Goal: Register for event/course

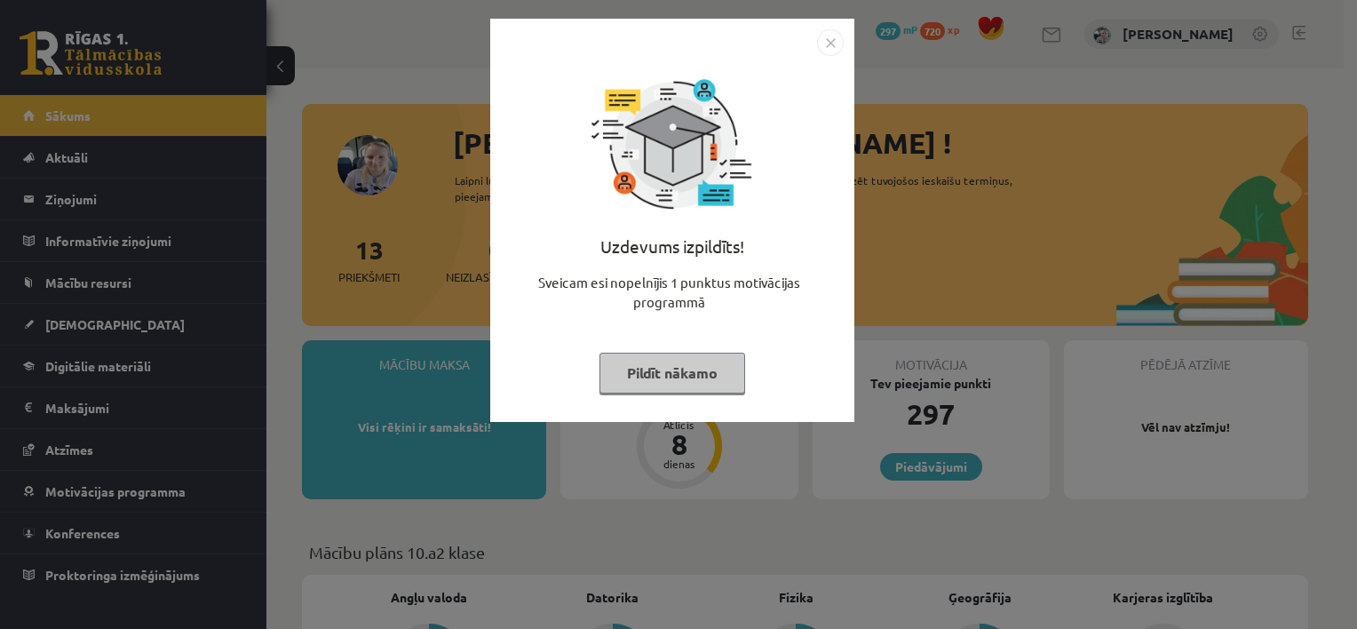
click at [652, 376] on button "Pildīt nākamo" at bounding box center [672, 373] width 146 height 41
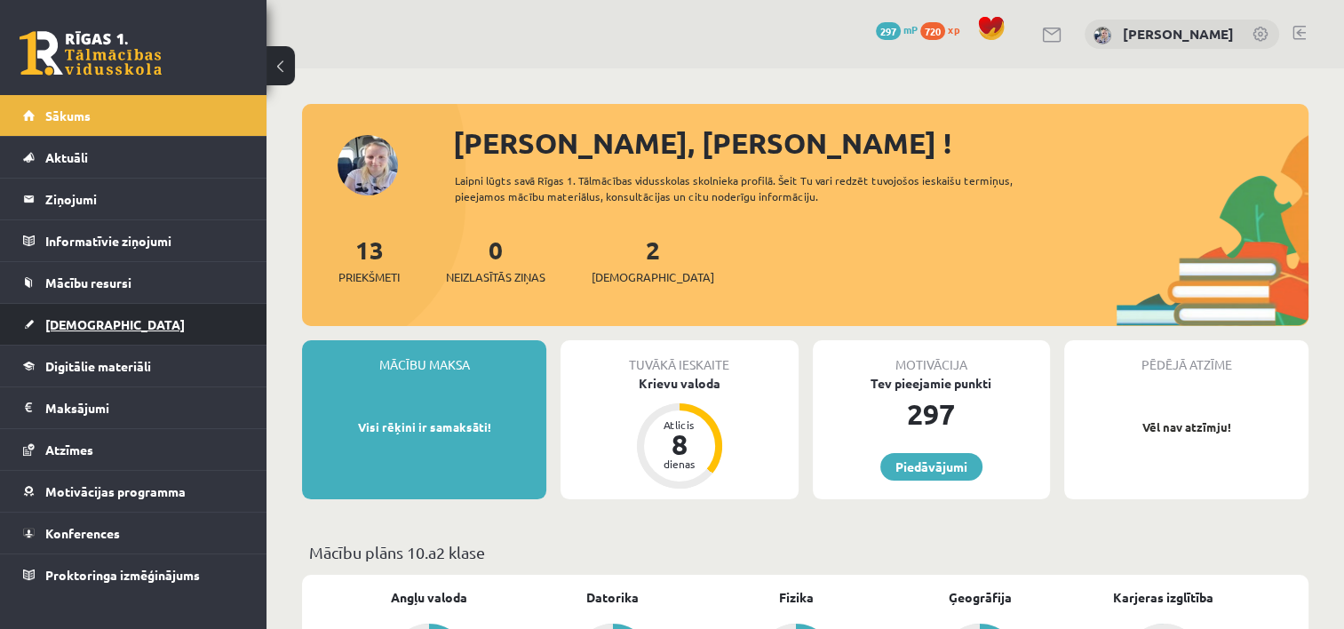
click at [92, 330] on link "[DEMOGRAPHIC_DATA]" at bounding box center [133, 324] width 221 height 41
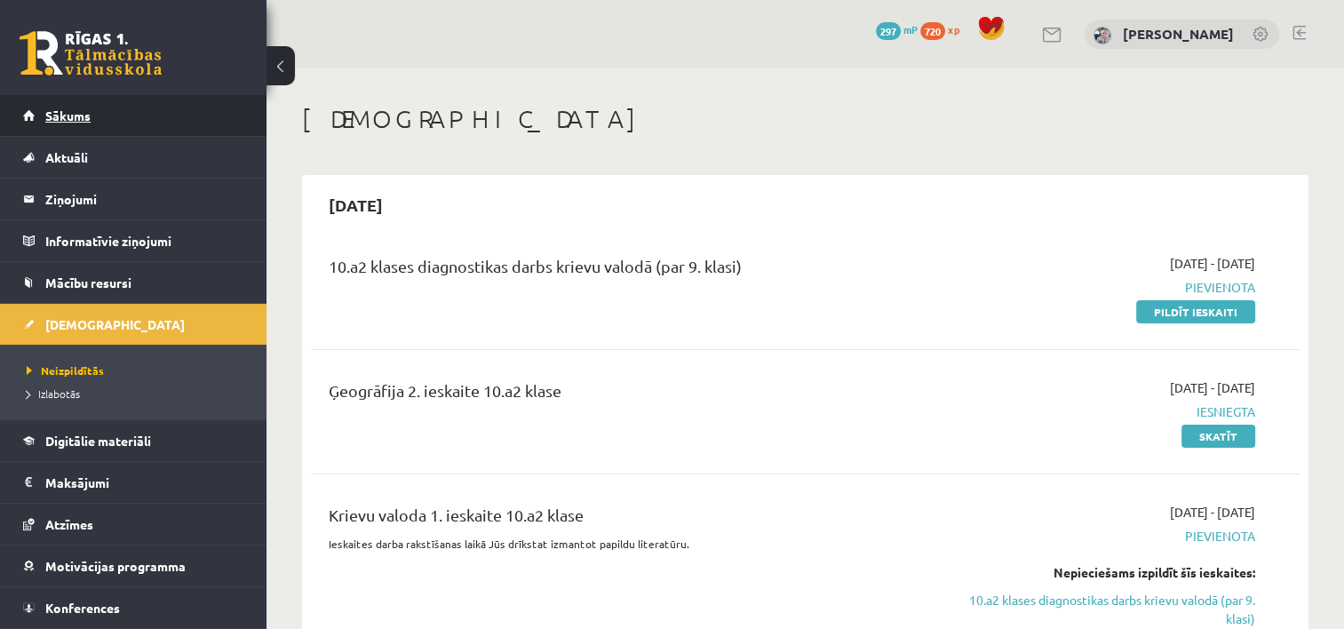
click at [103, 124] on link "Sākums" at bounding box center [133, 115] width 221 height 41
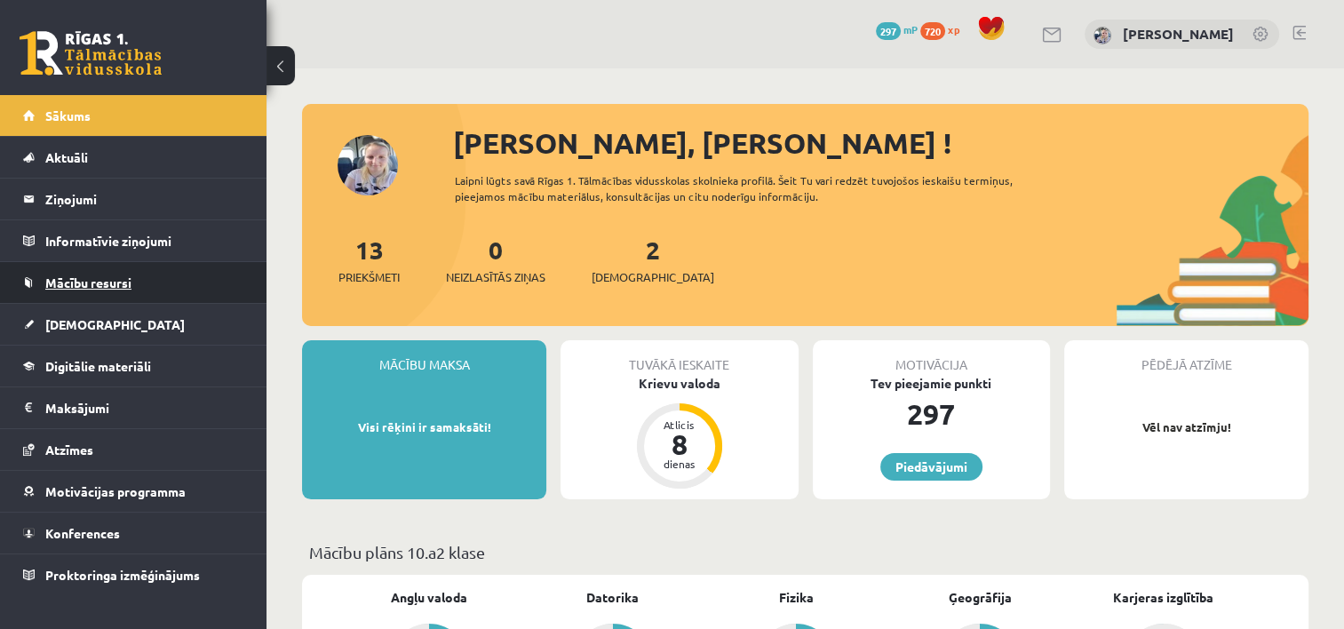
click at [121, 278] on span "Mācību resursi" at bounding box center [88, 282] width 86 height 16
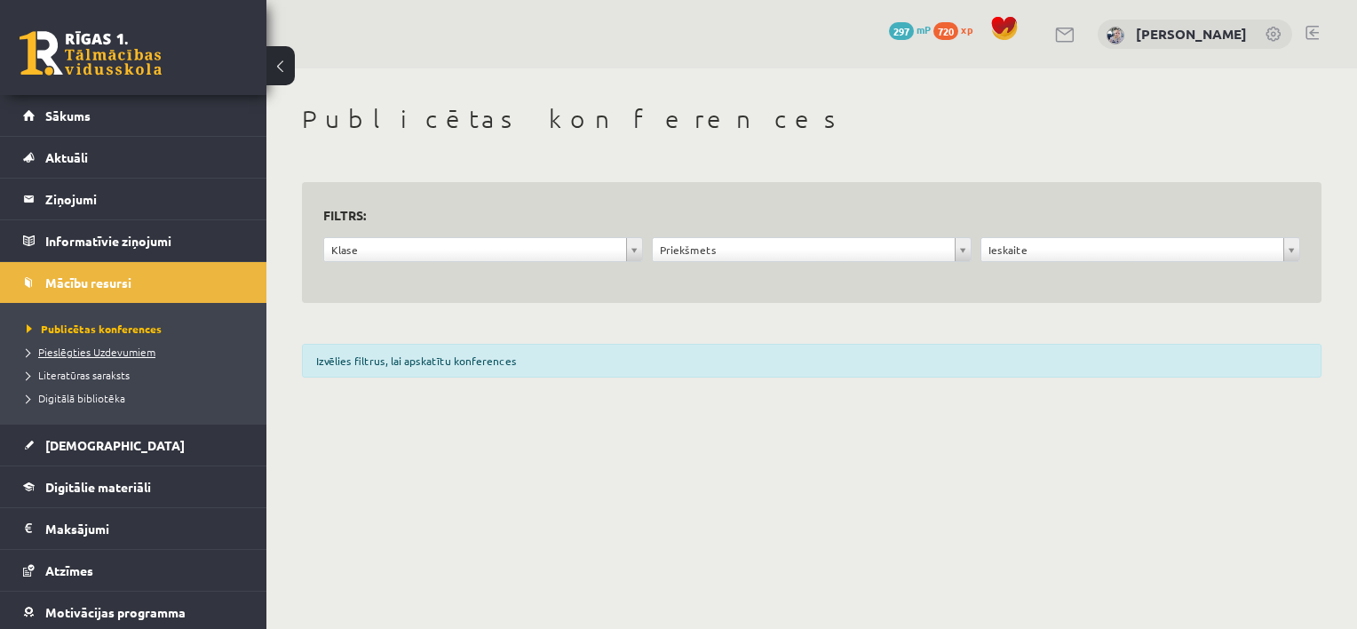
click at [67, 356] on link "Pieslēgties Uzdevumiem" at bounding box center [138, 352] width 222 height 16
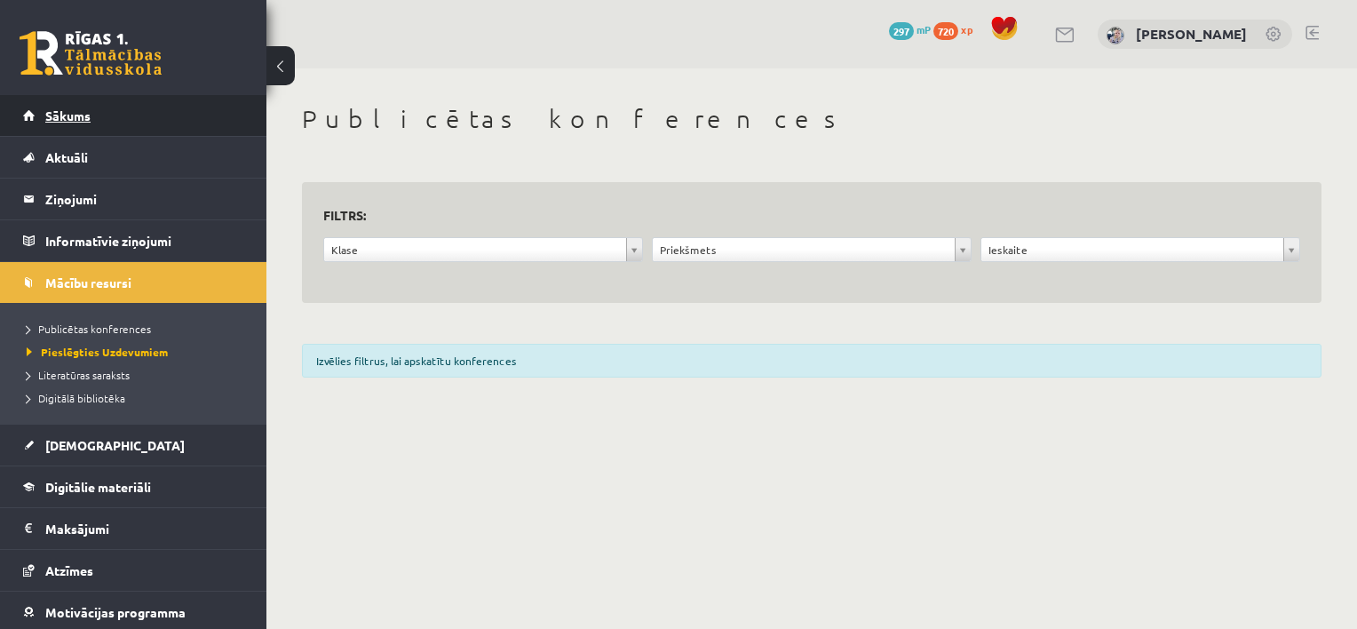
click at [80, 111] on span "Sākums" at bounding box center [67, 115] width 45 height 16
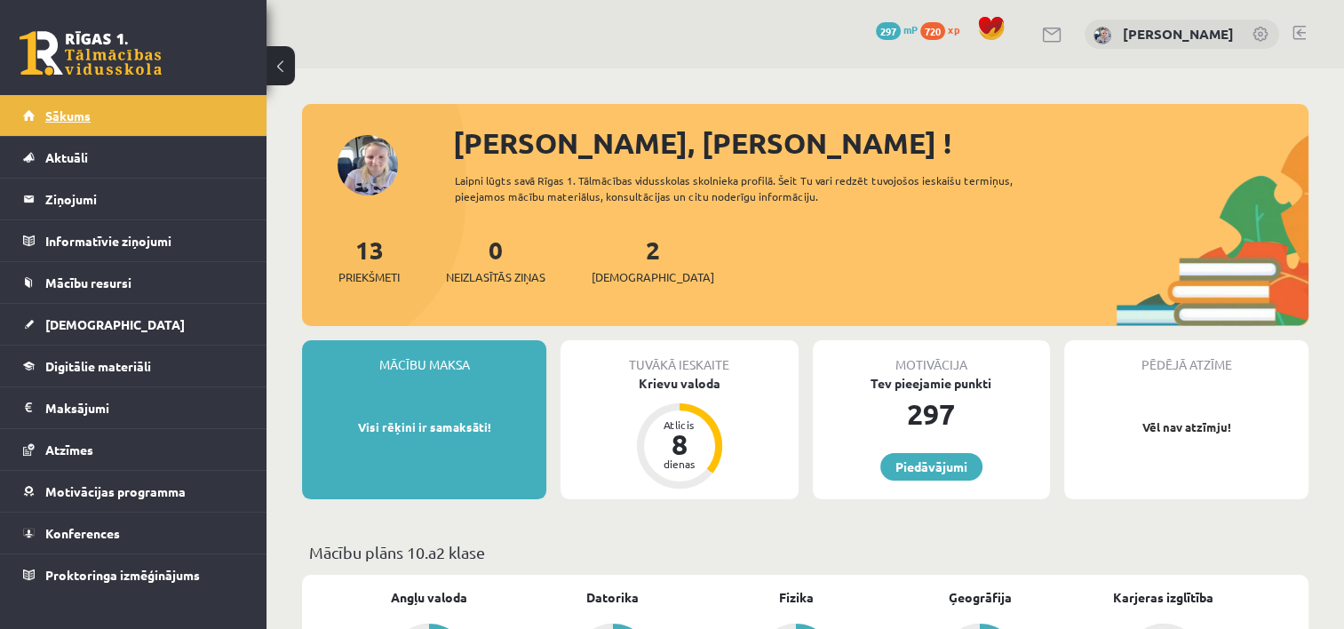
click at [102, 114] on link "Sākums" at bounding box center [133, 115] width 221 height 41
click at [59, 529] on span "Konferences" at bounding box center [82, 533] width 75 height 16
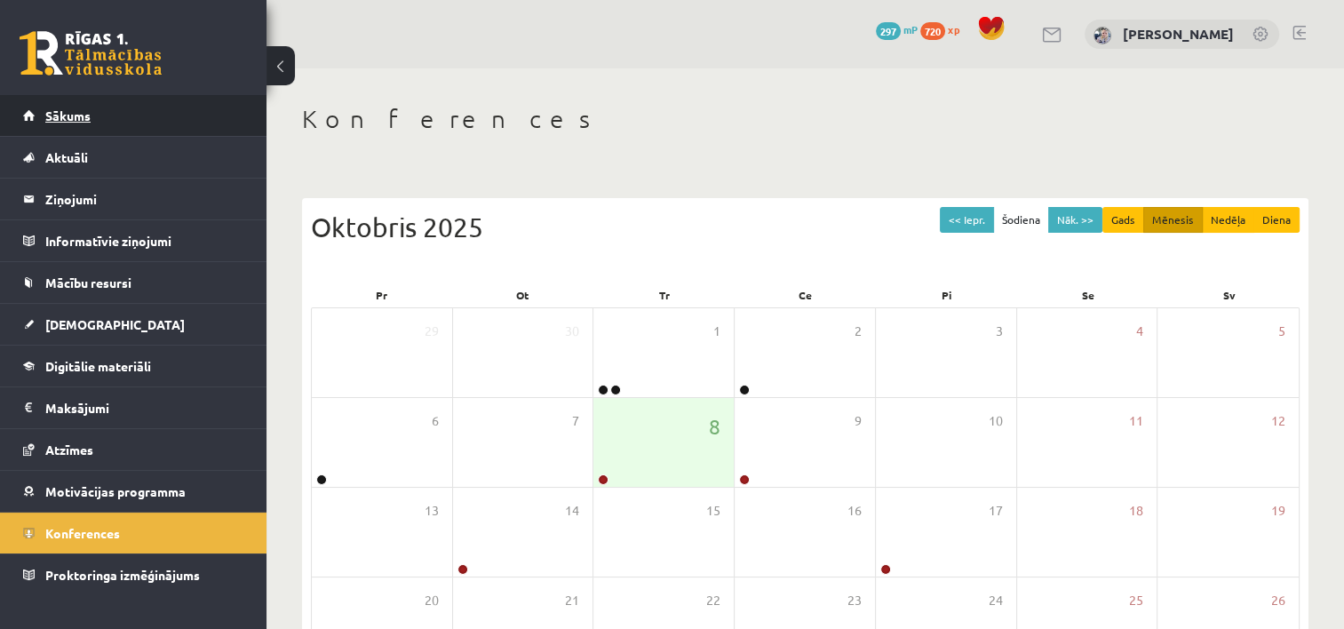
click at [163, 120] on link "Sākums" at bounding box center [133, 115] width 221 height 41
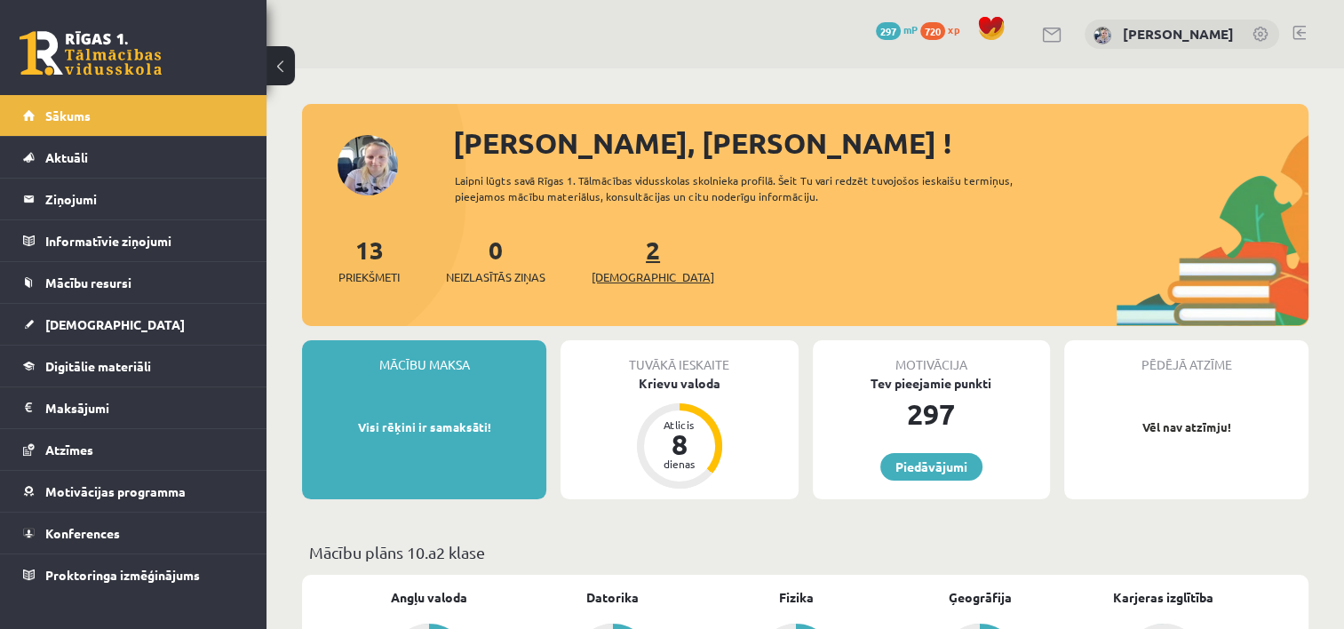
click at [613, 273] on span "[DEMOGRAPHIC_DATA]" at bounding box center [652, 277] width 123 height 18
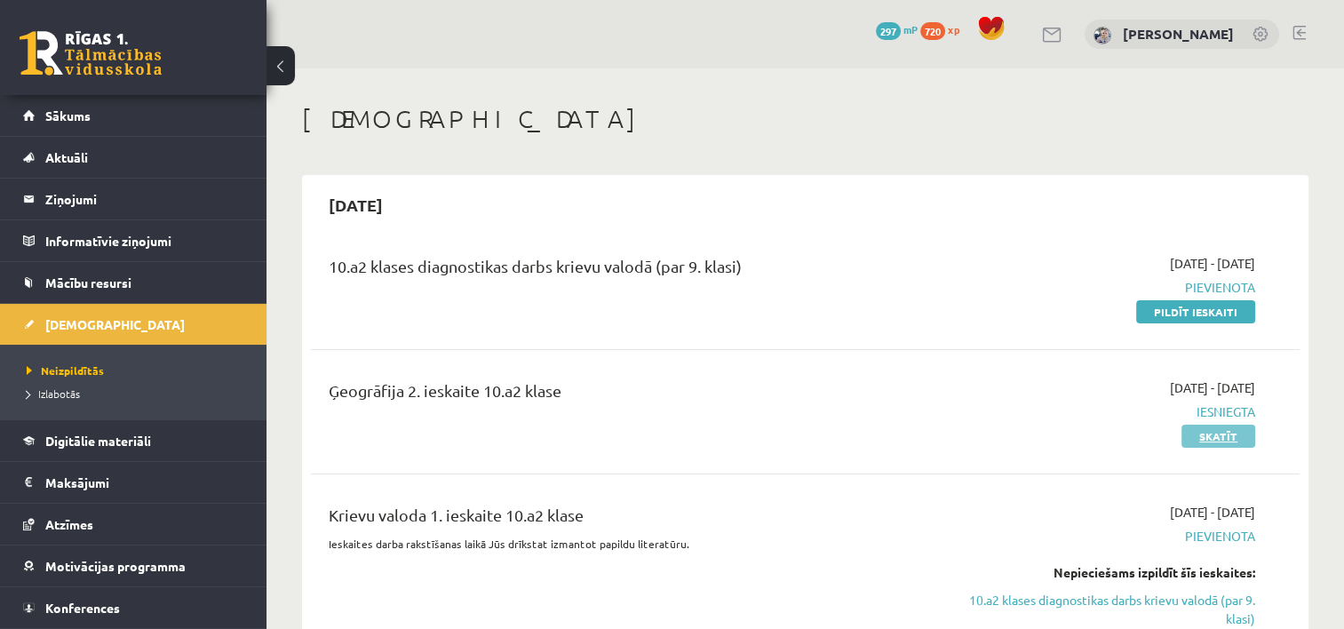
click at [1230, 427] on link "Skatīt" at bounding box center [1218, 435] width 74 height 23
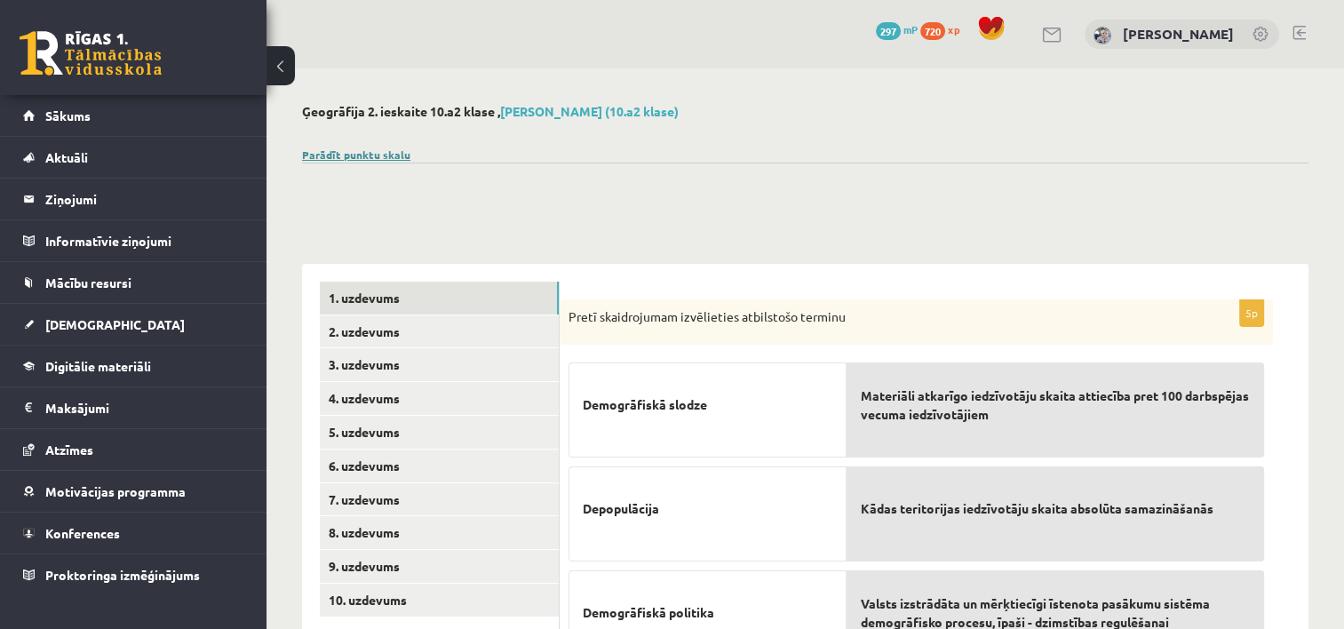
click at [332, 158] on link "Parādīt punktu skalu" at bounding box center [356, 154] width 108 height 14
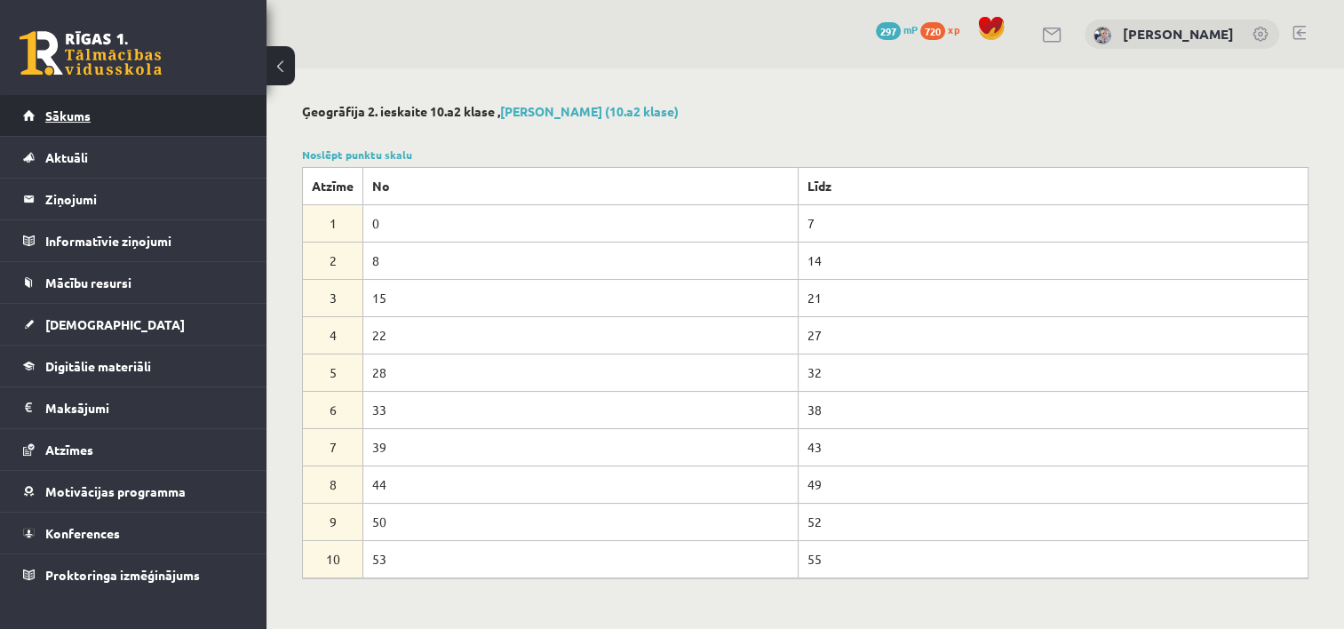
click at [144, 112] on link "Sākums" at bounding box center [133, 115] width 221 height 41
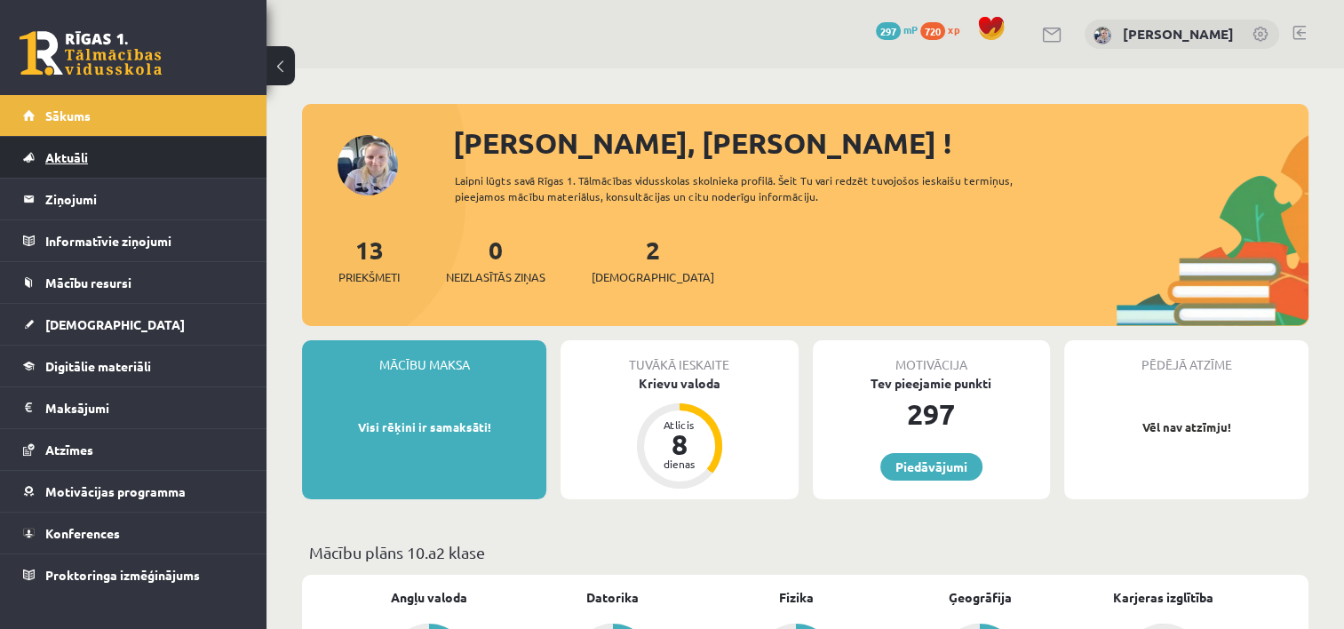
click at [181, 149] on link "Aktuāli" at bounding box center [133, 157] width 221 height 41
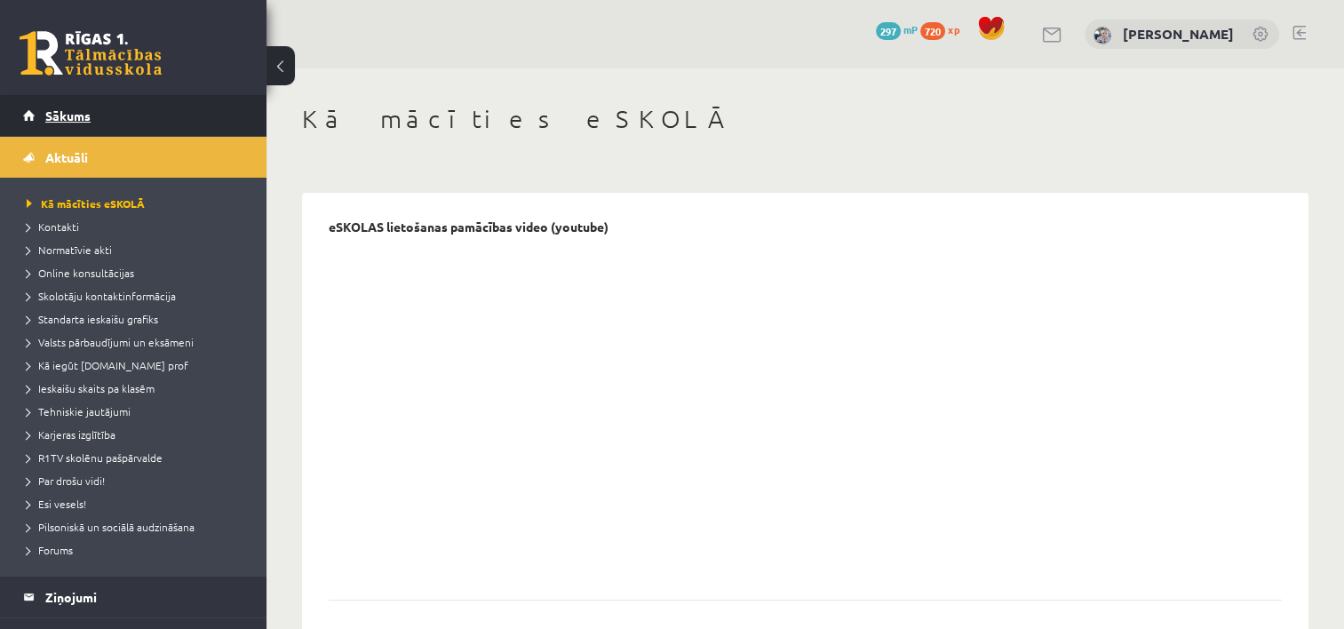
click at [91, 117] on link "Sākums" at bounding box center [133, 115] width 221 height 41
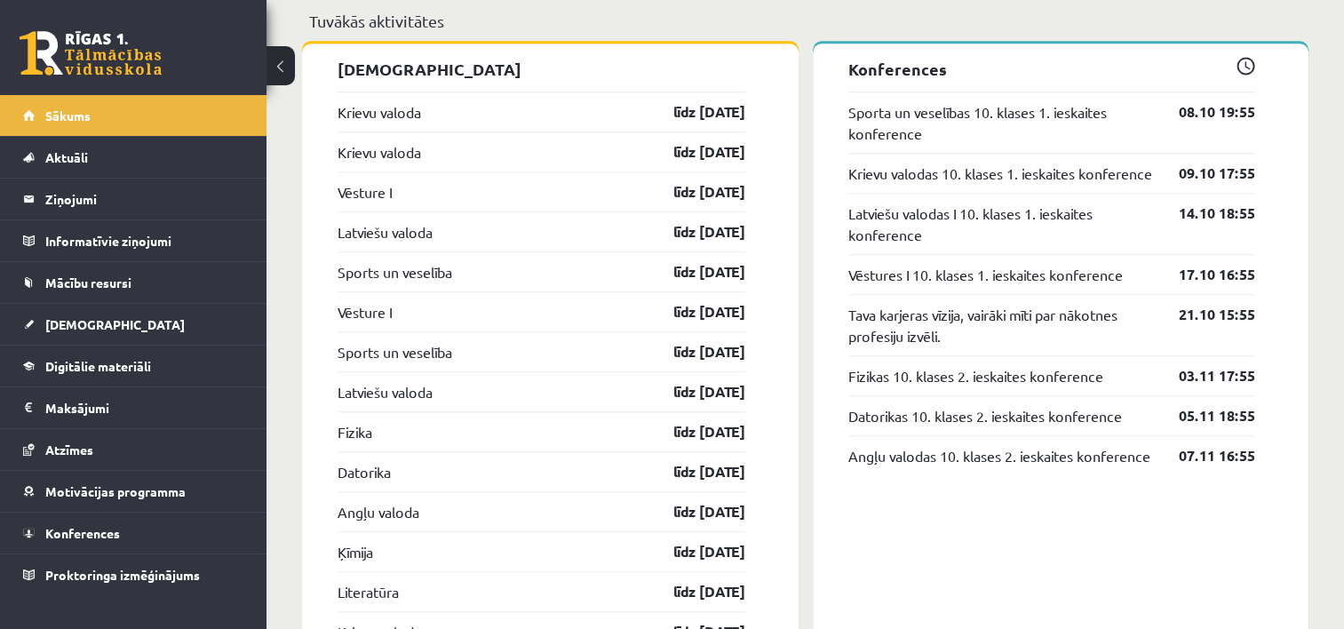
scroll to position [1598, 0]
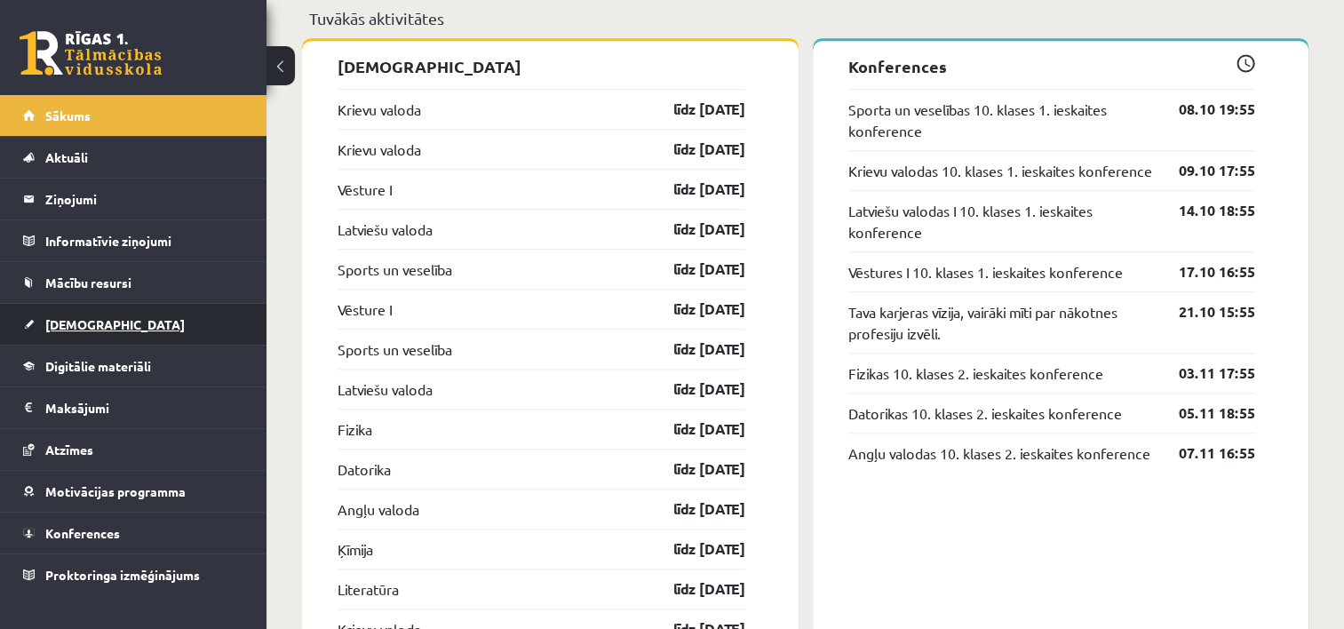
click at [77, 334] on link "[DEMOGRAPHIC_DATA]" at bounding box center [133, 324] width 221 height 41
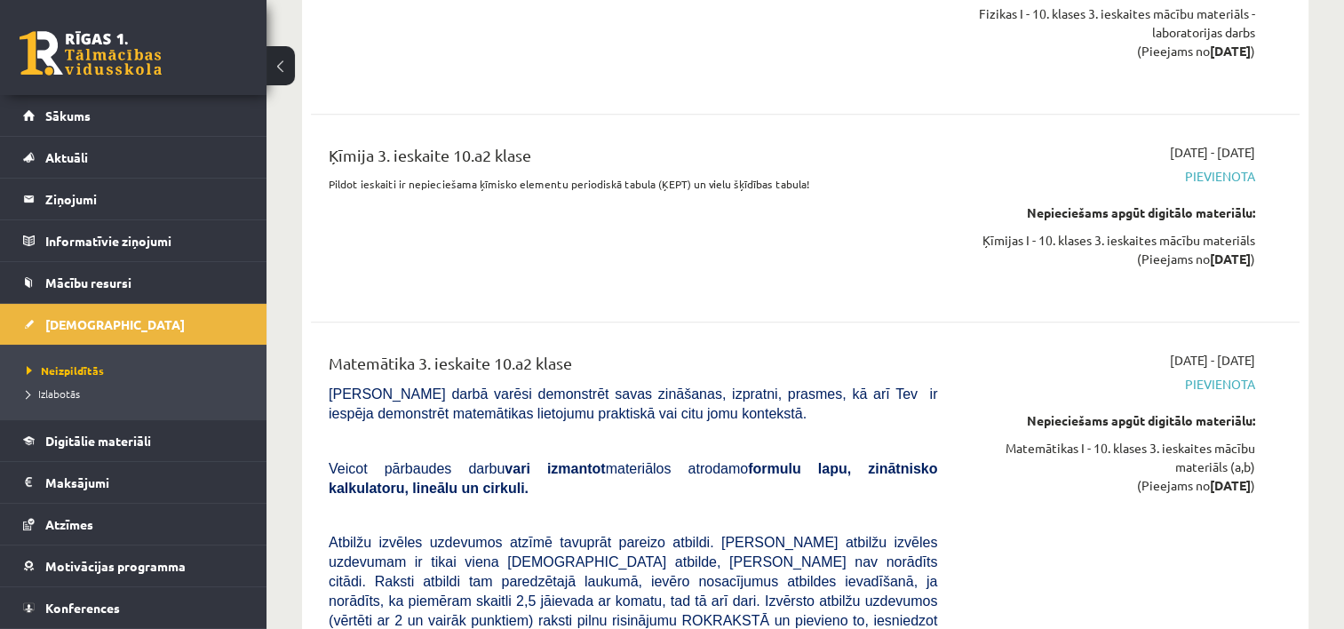
scroll to position [7779, 0]
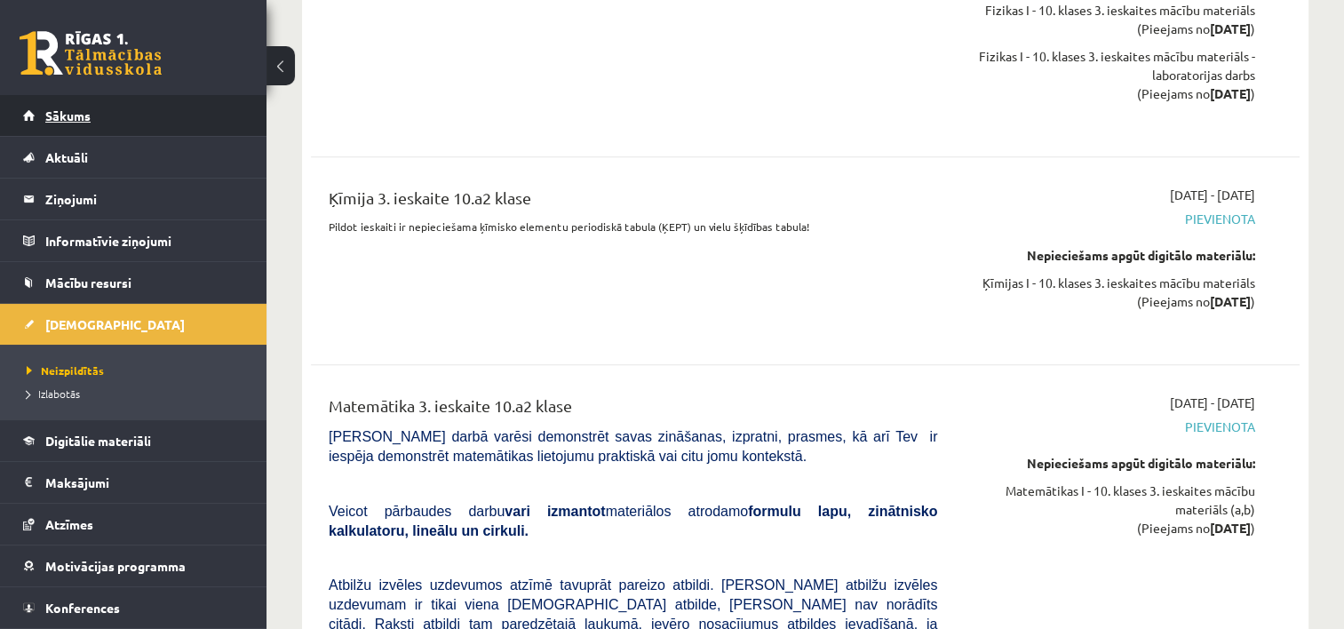
click at [127, 108] on link "Sākums" at bounding box center [133, 115] width 221 height 41
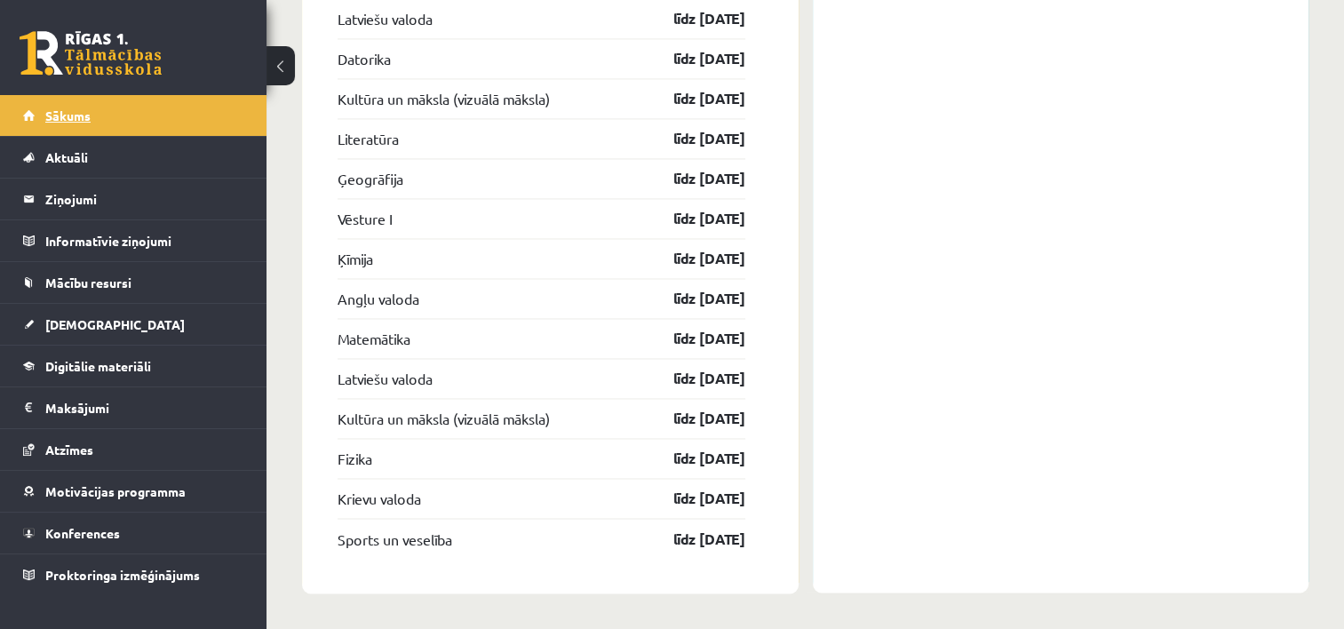
scroll to position [2842, 0]
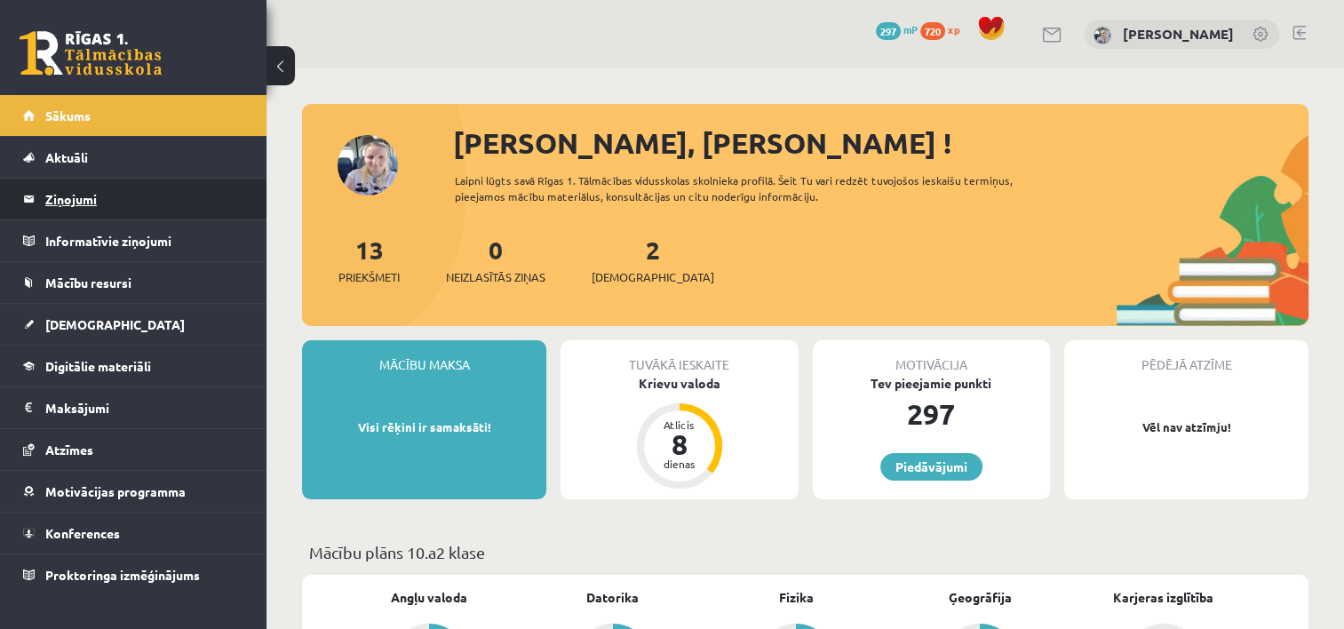
click at [83, 207] on legend "Ziņojumi 0" at bounding box center [144, 198] width 199 height 41
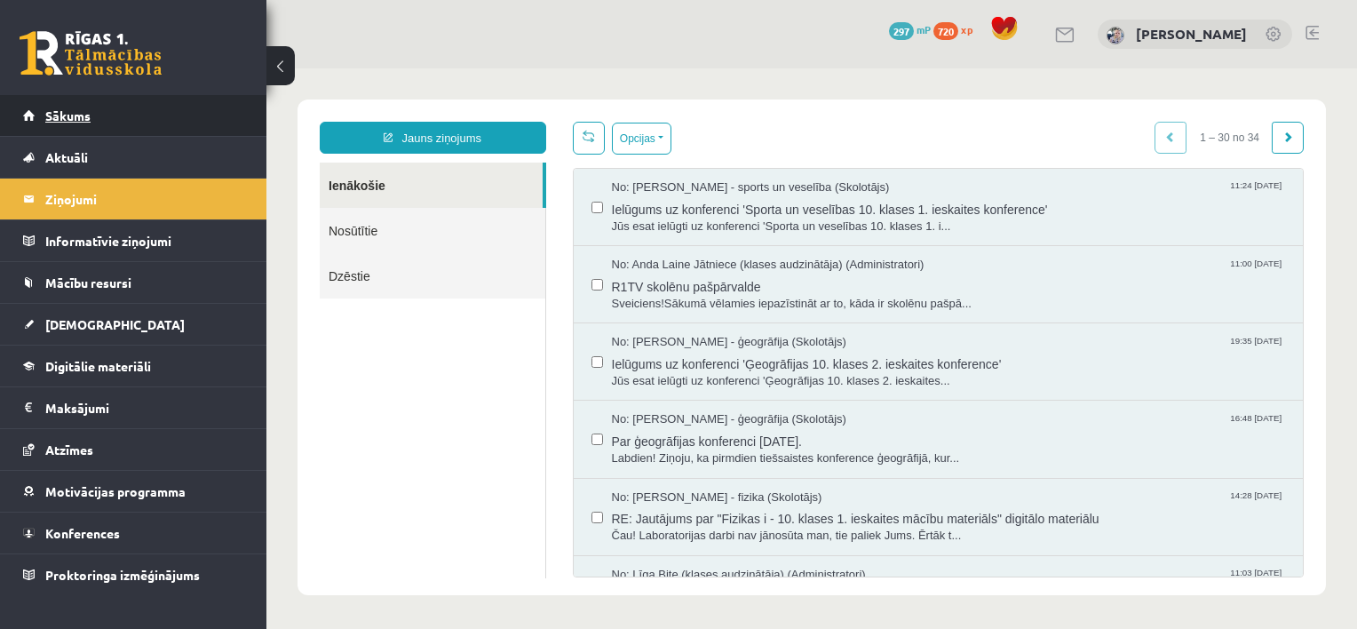
click at [167, 108] on link "Sākums" at bounding box center [133, 115] width 221 height 41
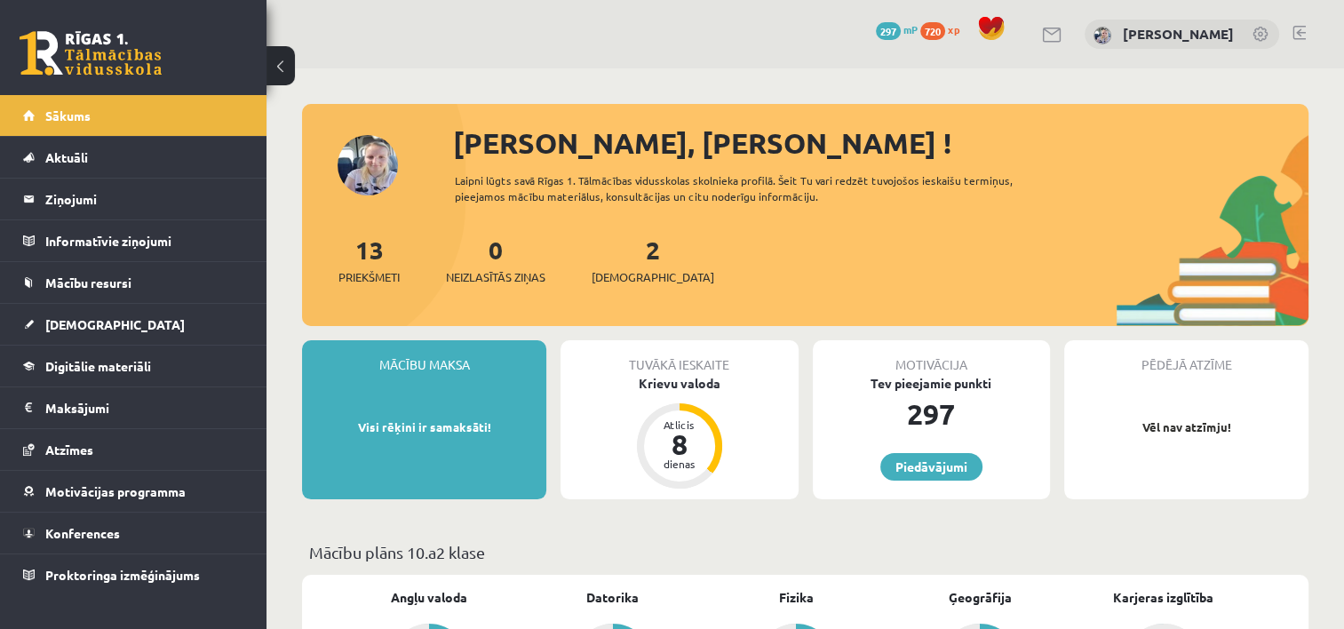
click at [167, 108] on link "Sākums" at bounding box center [133, 115] width 221 height 41
click at [77, 520] on link "Konferences" at bounding box center [133, 532] width 221 height 41
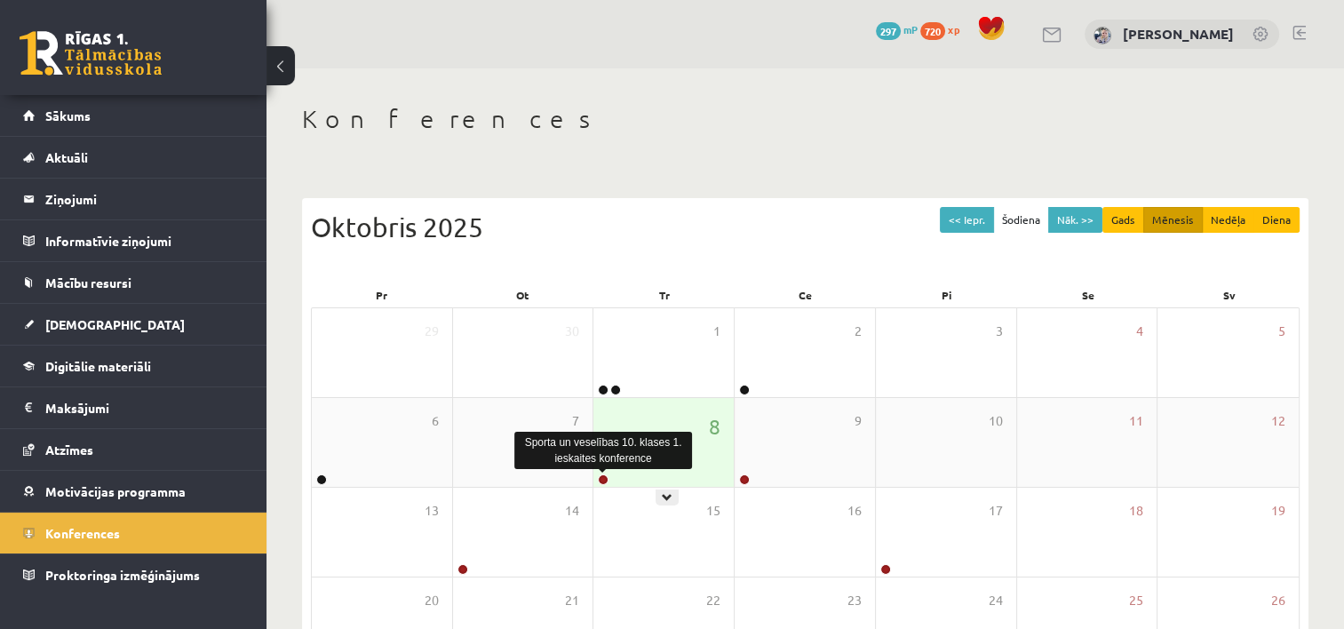
click at [605, 479] on link at bounding box center [603, 479] width 11 height 11
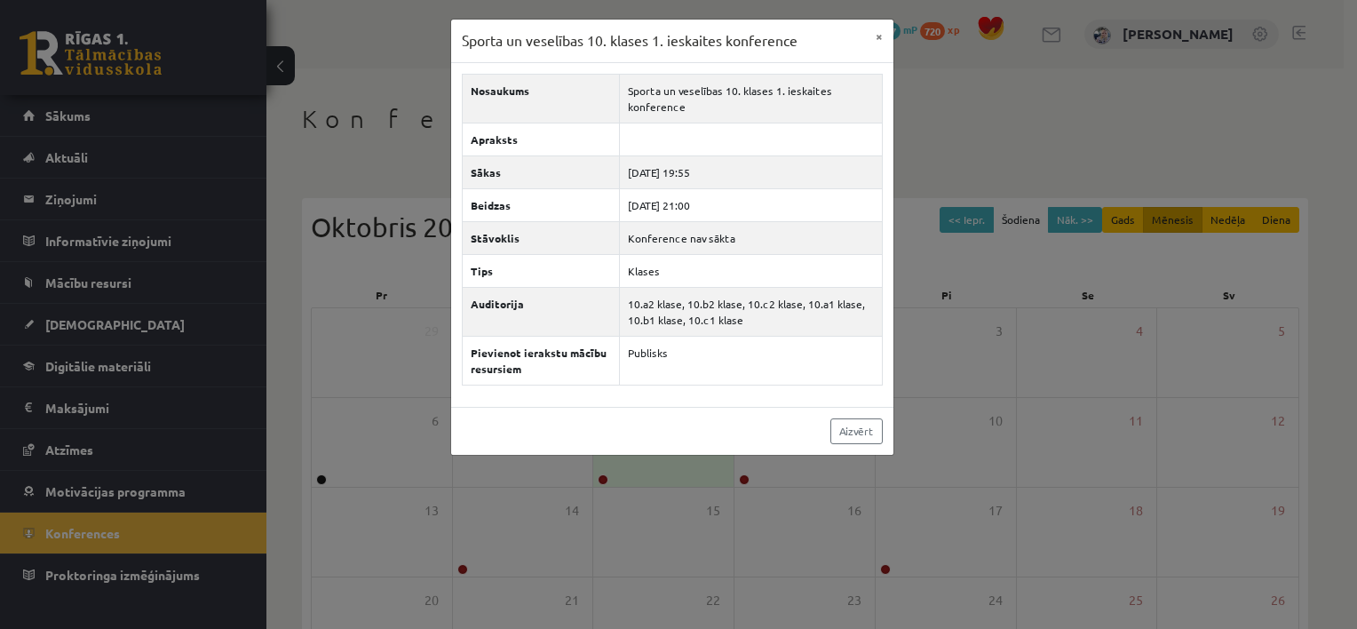
click at [397, 323] on div "Sporta un veselības 10. klases 1. ieskaites konference × Nosaukums Sporta un ve…" at bounding box center [678, 314] width 1357 height 629
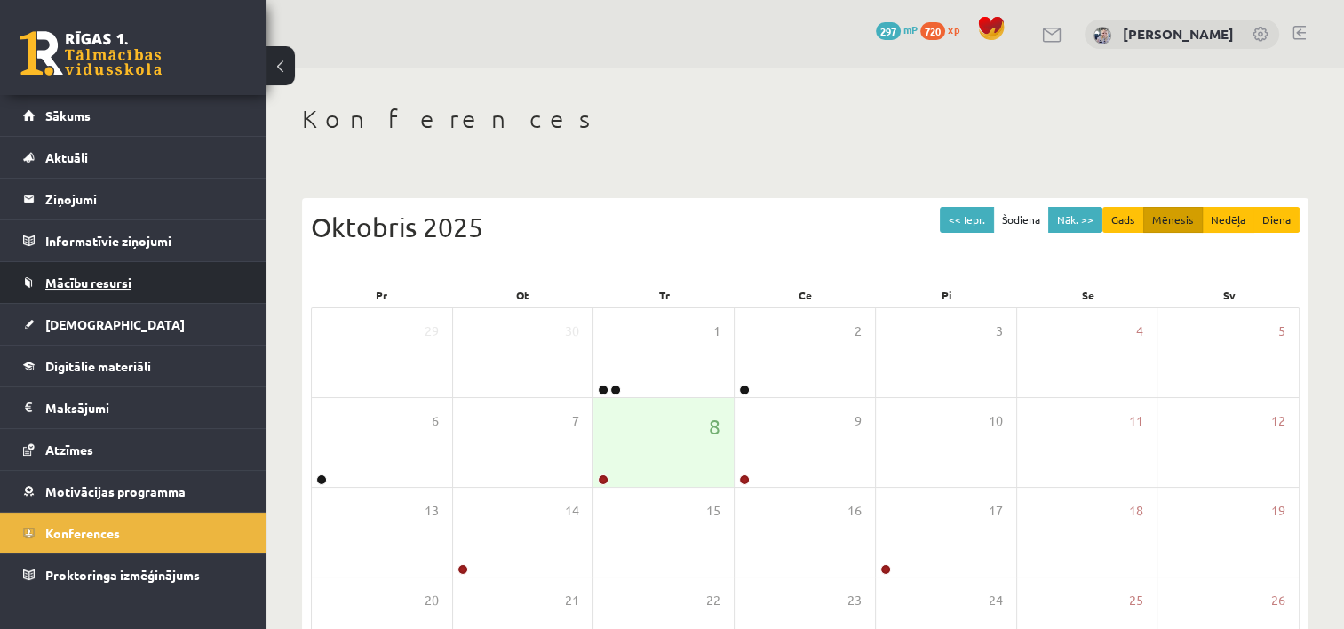
click at [111, 280] on span "Mācību resursi" at bounding box center [88, 282] width 86 height 16
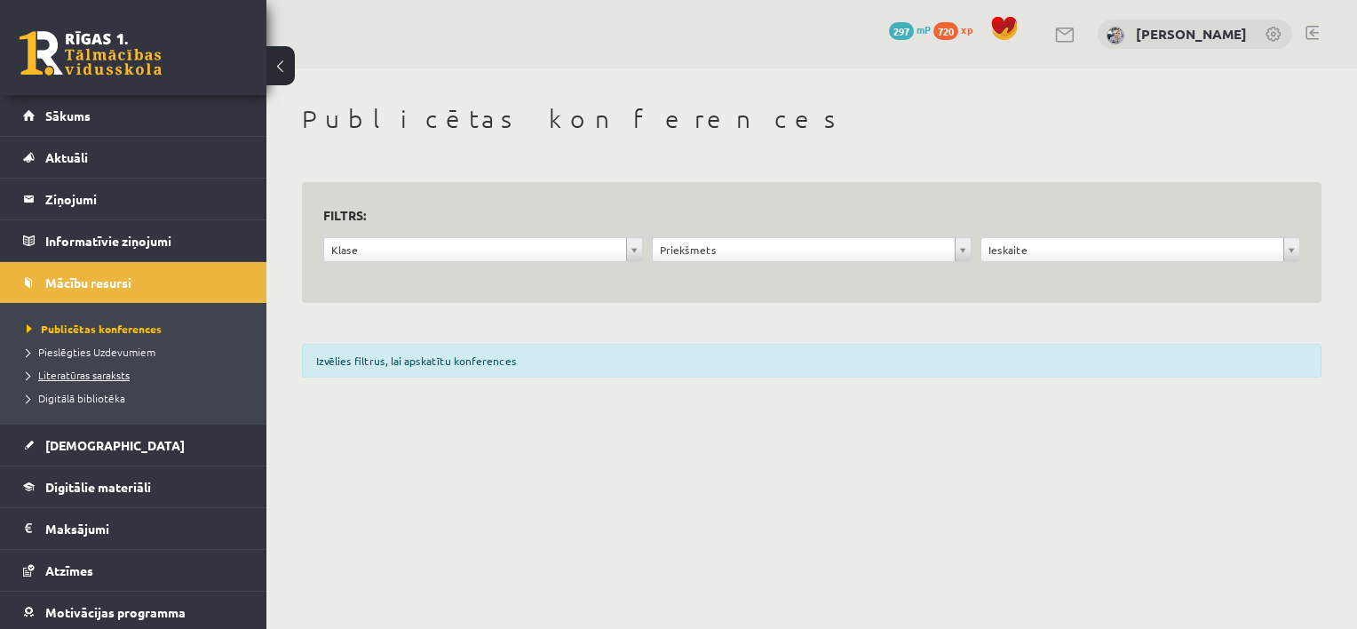
click at [89, 372] on span "Literatūras saraksts" at bounding box center [78, 375] width 103 height 14
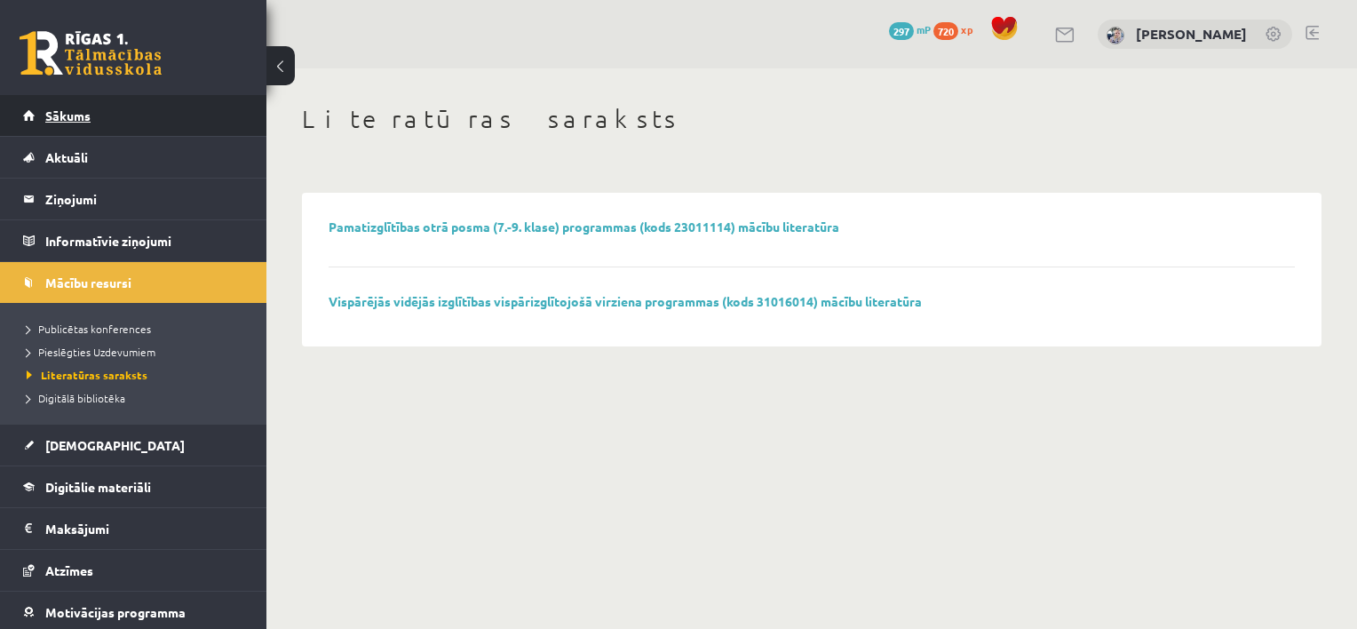
click at [49, 130] on link "Sākums" at bounding box center [133, 115] width 221 height 41
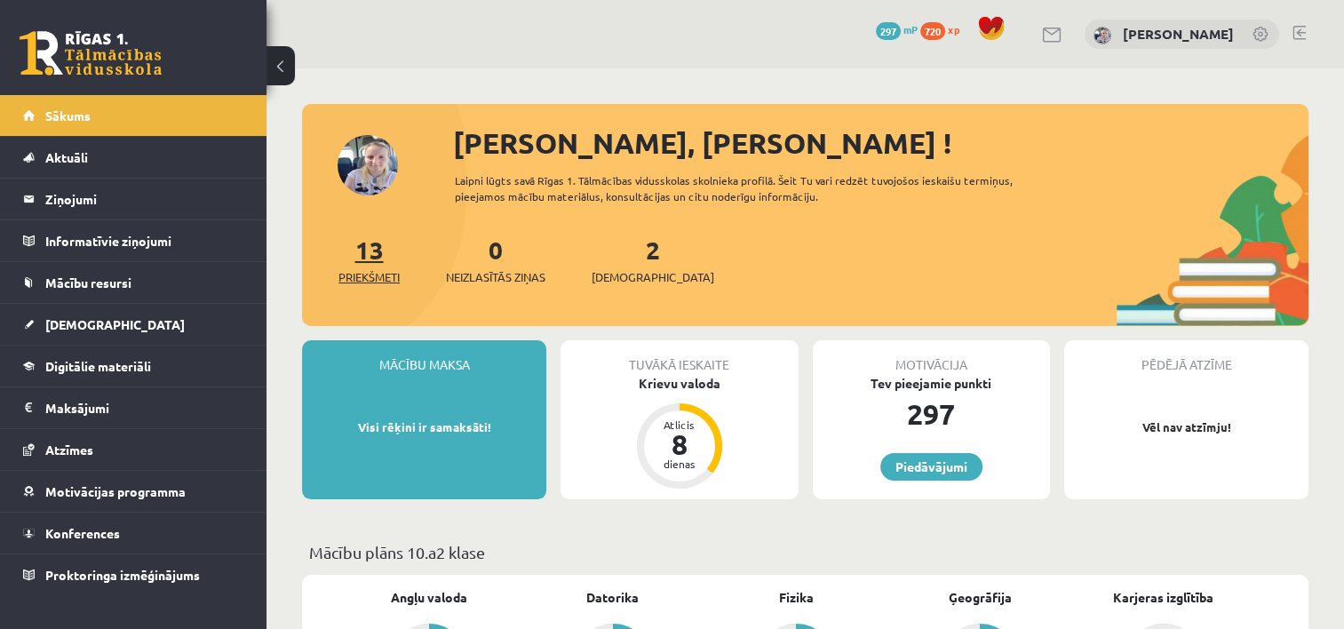
click at [380, 250] on link "13 Priekšmeti" at bounding box center [368, 260] width 61 height 52
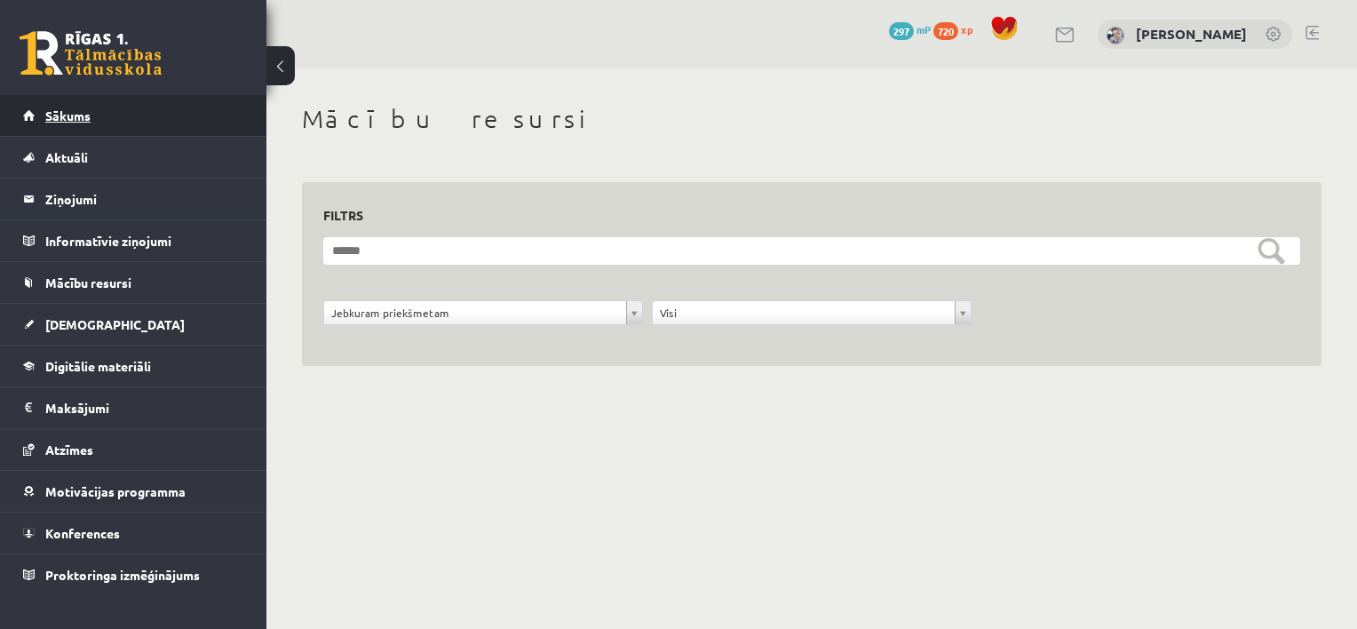
click at [139, 105] on link "Sākums" at bounding box center [133, 115] width 221 height 41
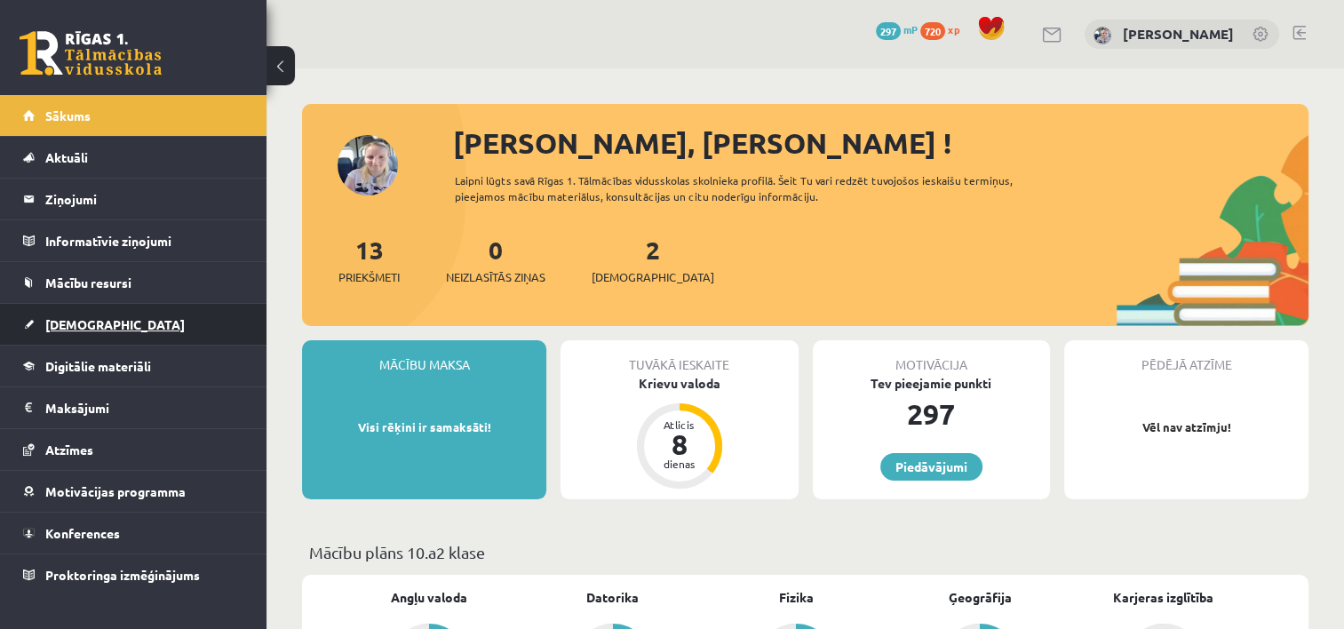
click at [111, 317] on link "[DEMOGRAPHIC_DATA]" at bounding box center [133, 324] width 221 height 41
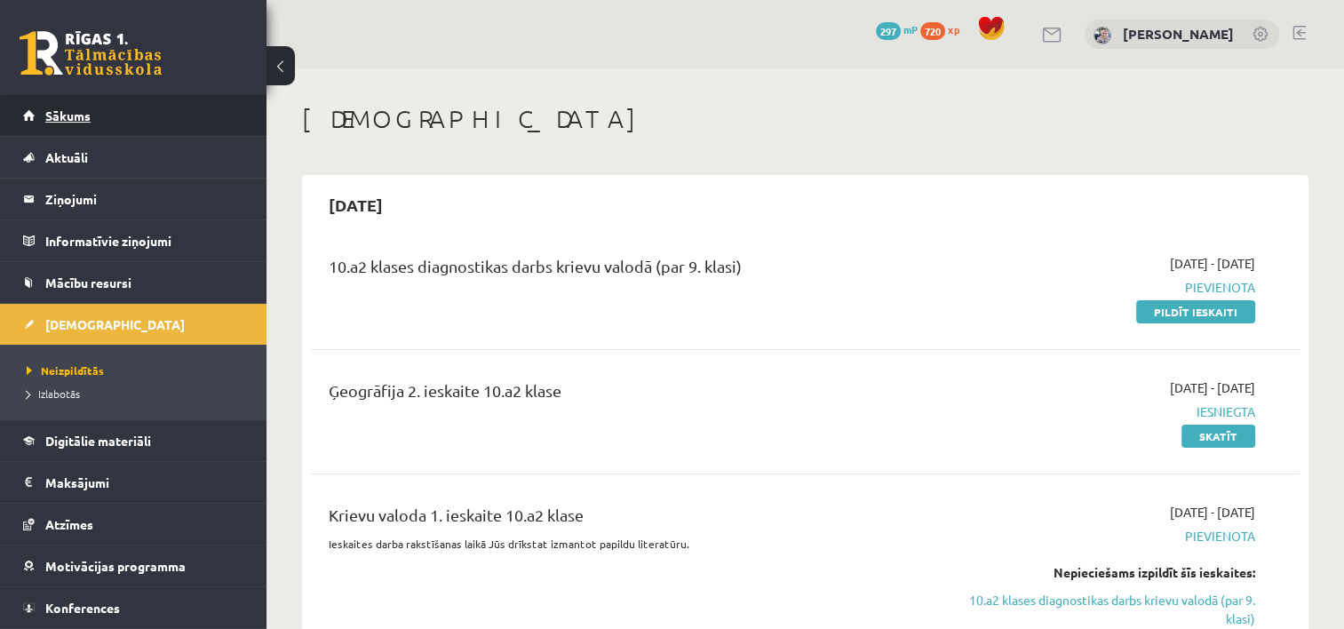
click at [107, 119] on link "Sākums" at bounding box center [133, 115] width 221 height 41
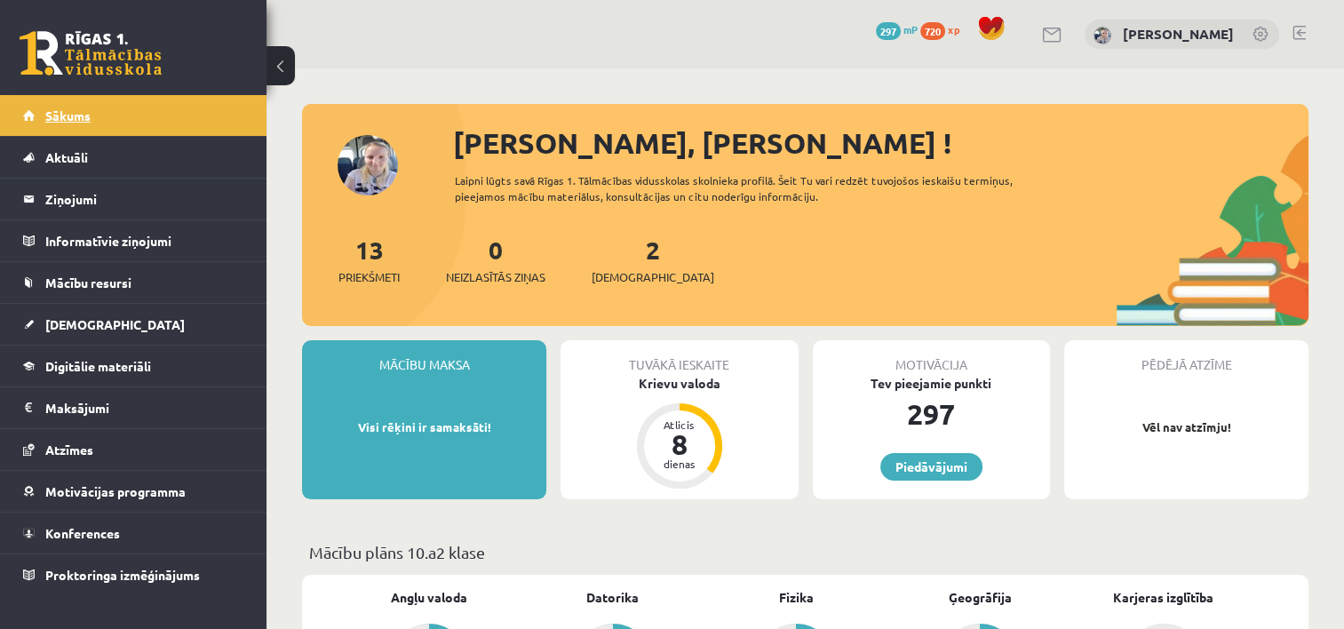
click at [188, 117] on link "Sākums" at bounding box center [133, 115] width 221 height 41
click at [75, 530] on span "Konferences" at bounding box center [82, 533] width 75 height 16
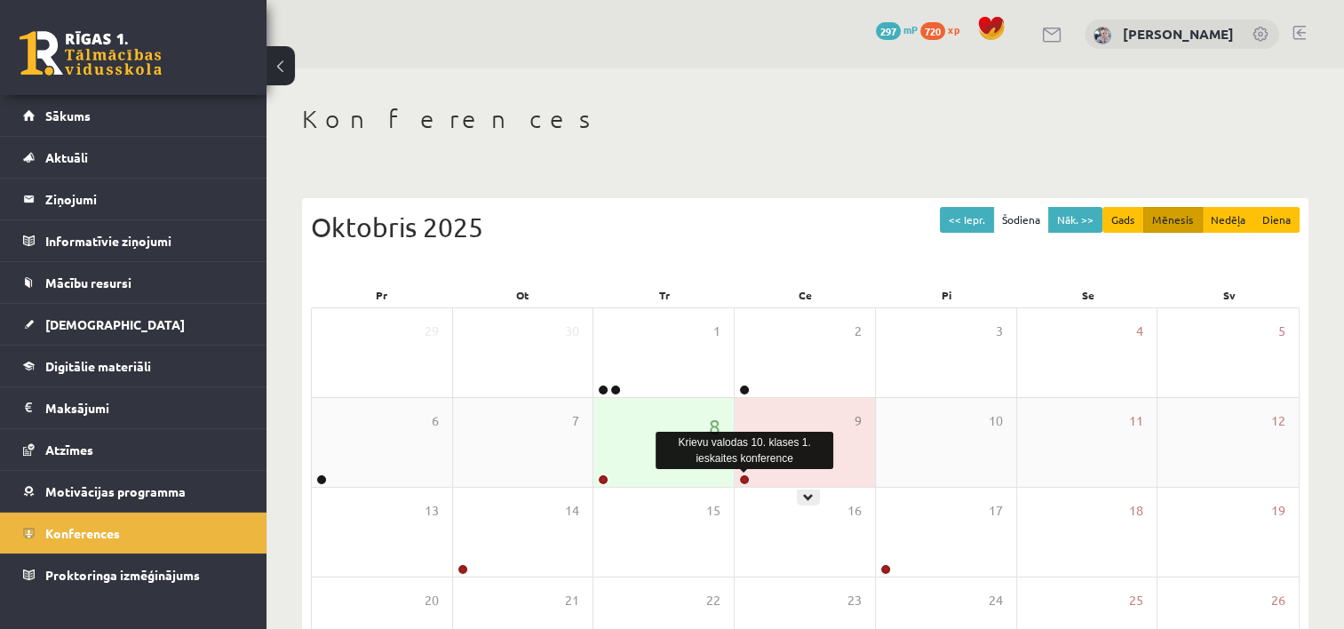
click at [747, 480] on link at bounding box center [744, 479] width 11 height 11
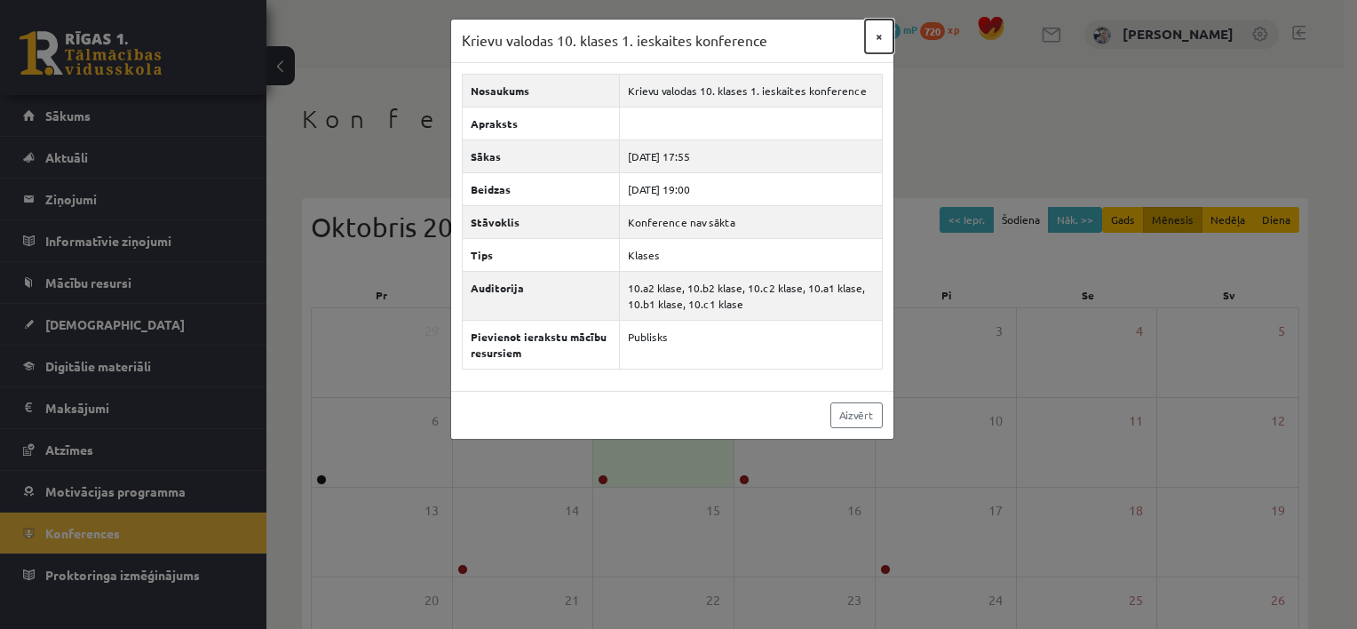
click at [880, 37] on button "×" at bounding box center [879, 37] width 28 height 34
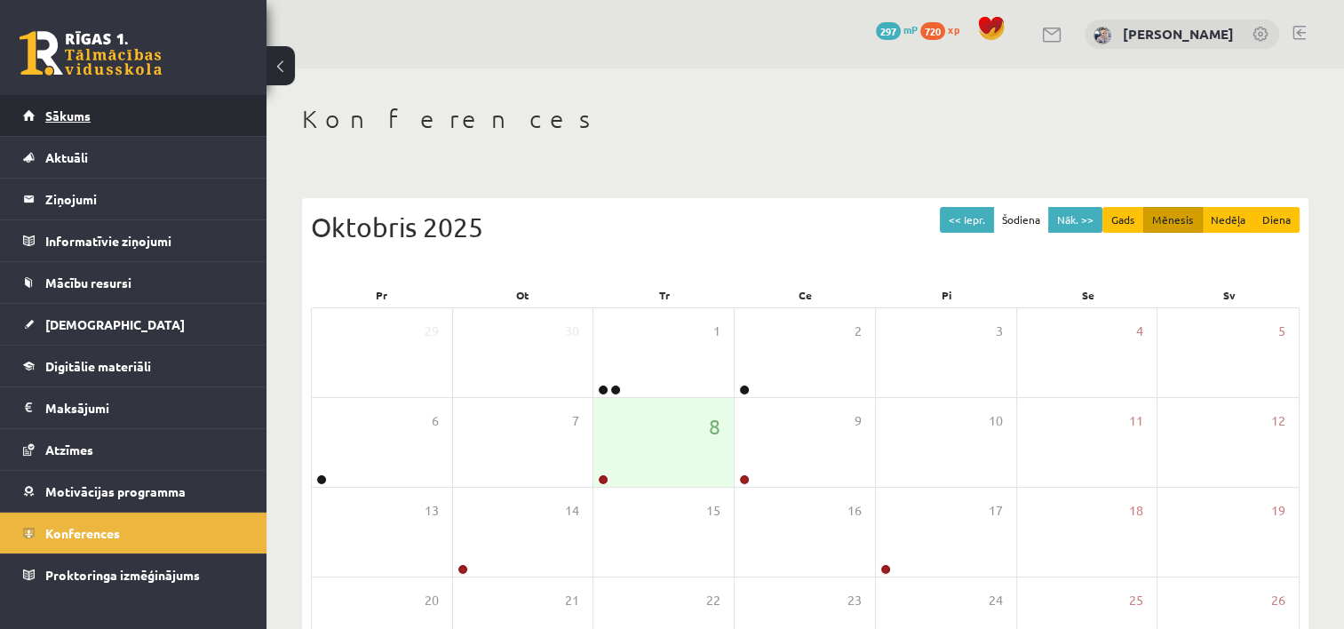
click at [107, 120] on link "Sākums" at bounding box center [133, 115] width 221 height 41
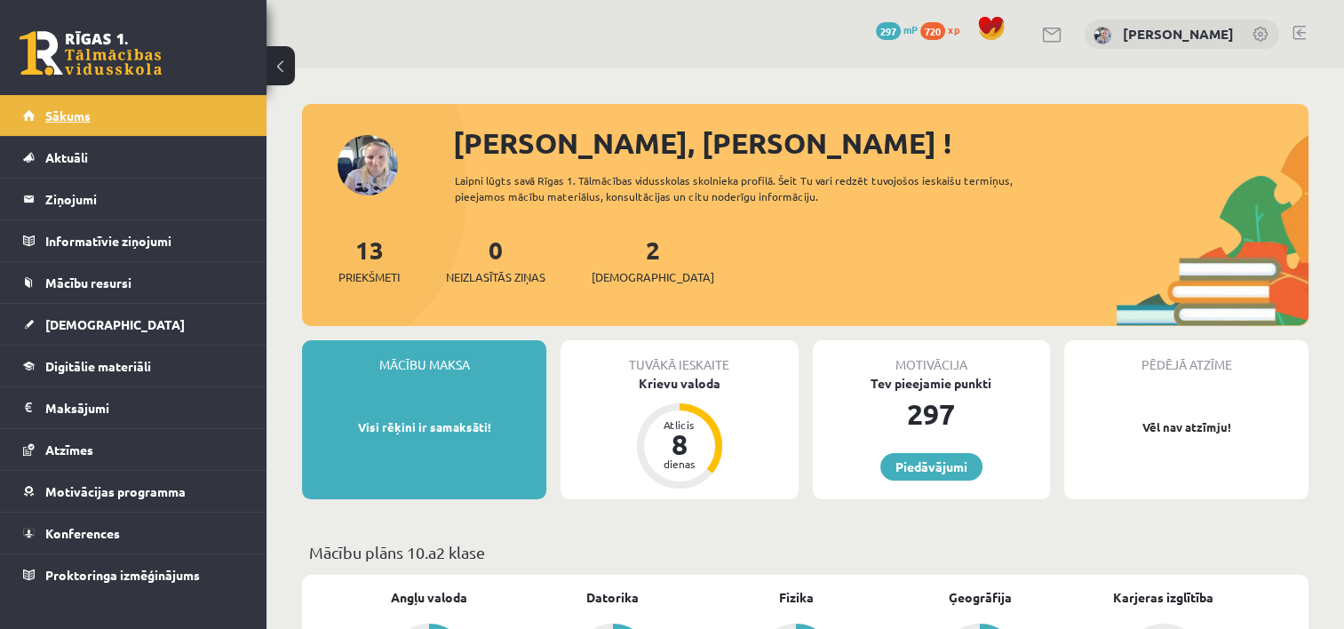
click at [82, 109] on span "Sākums" at bounding box center [67, 115] width 45 height 16
click at [77, 529] on span "Konferences" at bounding box center [82, 533] width 75 height 16
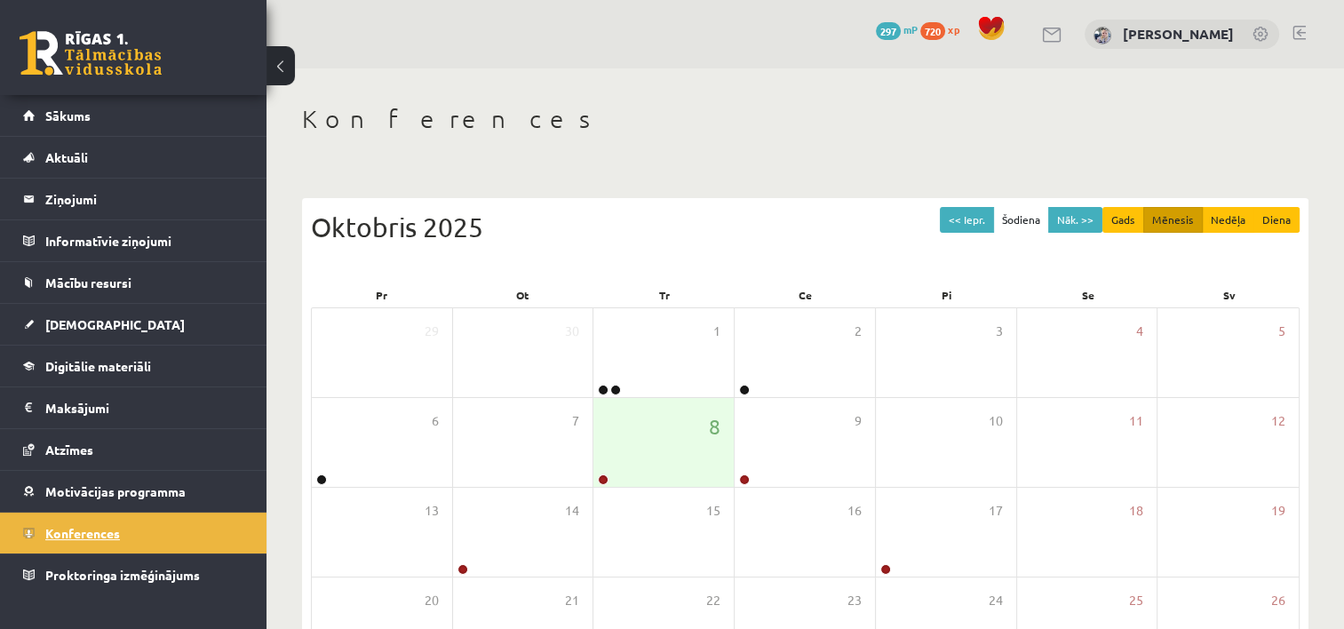
click at [193, 522] on link "Konferences" at bounding box center [133, 532] width 221 height 41
click at [167, 117] on link "Sākums" at bounding box center [133, 115] width 221 height 41
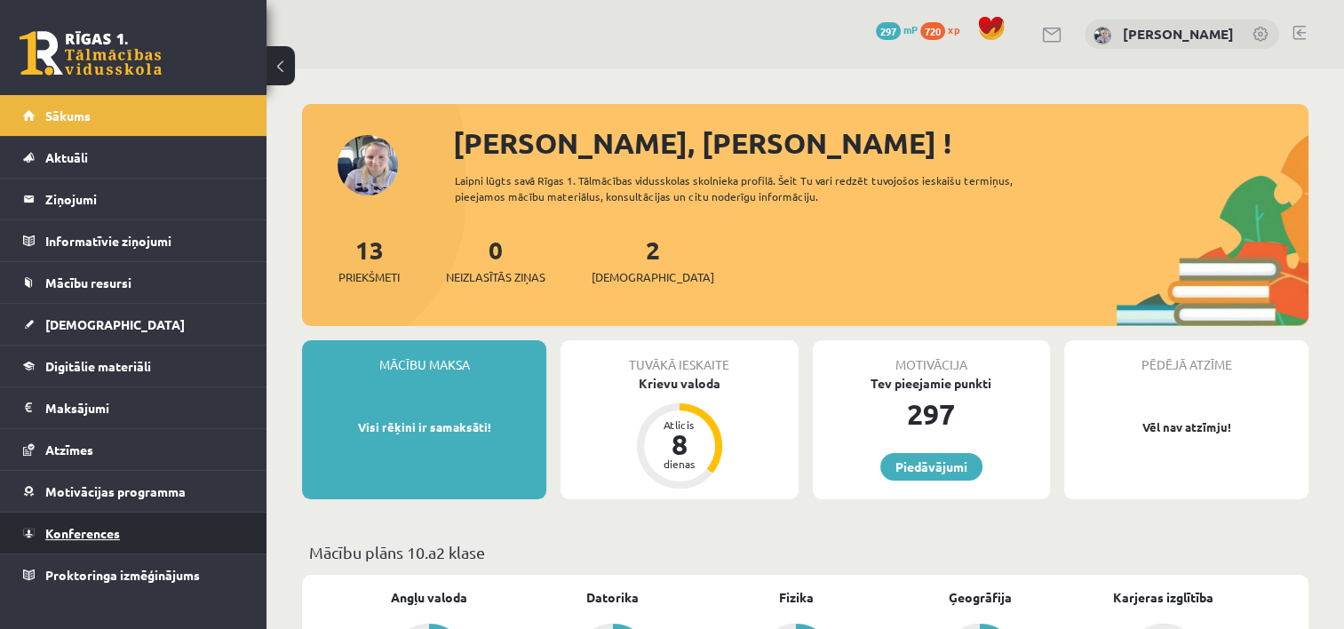
click at [78, 543] on link "Konferences" at bounding box center [133, 532] width 221 height 41
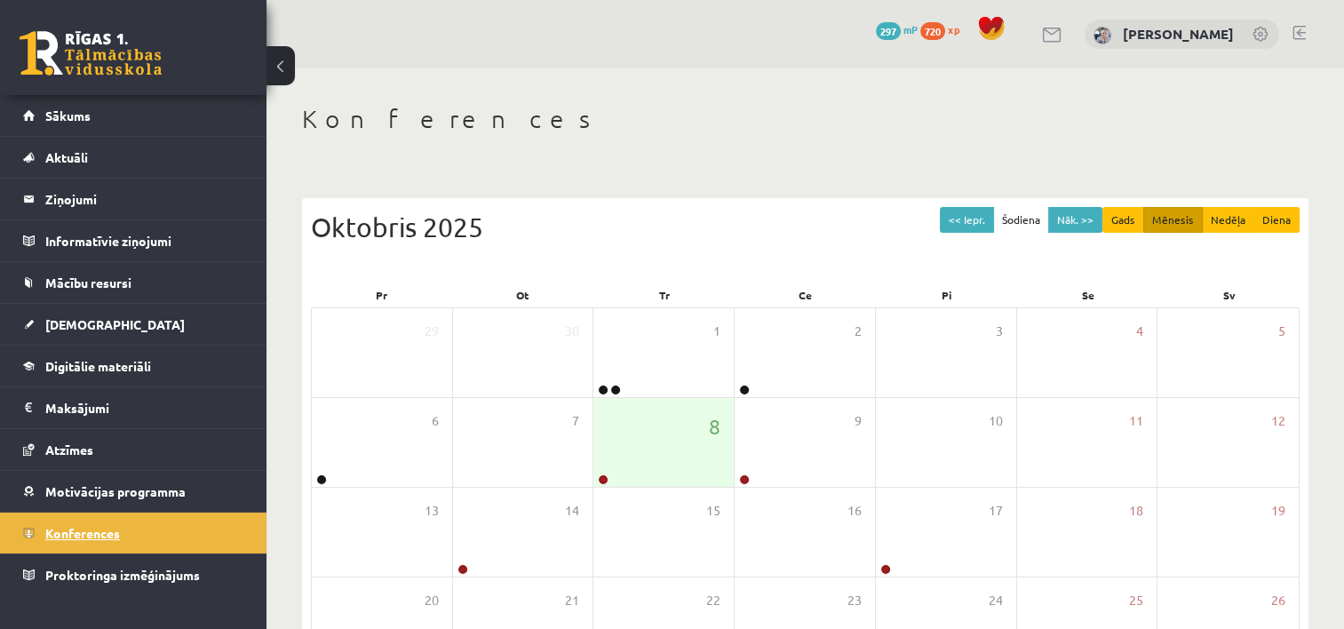
click at [107, 543] on link "Konferences" at bounding box center [133, 532] width 221 height 41
click at [94, 541] on link "Konferences" at bounding box center [133, 532] width 221 height 41
click at [145, 543] on link "Konferences" at bounding box center [133, 532] width 221 height 41
click at [162, 128] on link "Sākums" at bounding box center [133, 115] width 221 height 41
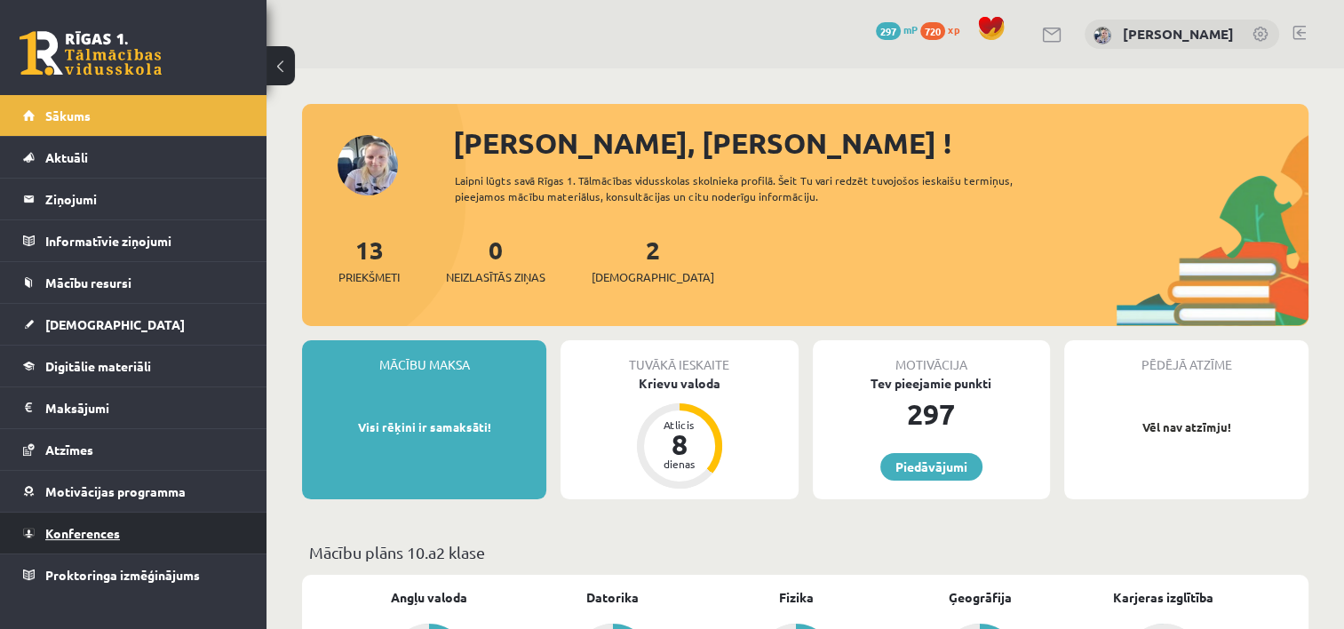
click at [75, 520] on link "Konferences" at bounding box center [133, 532] width 221 height 41
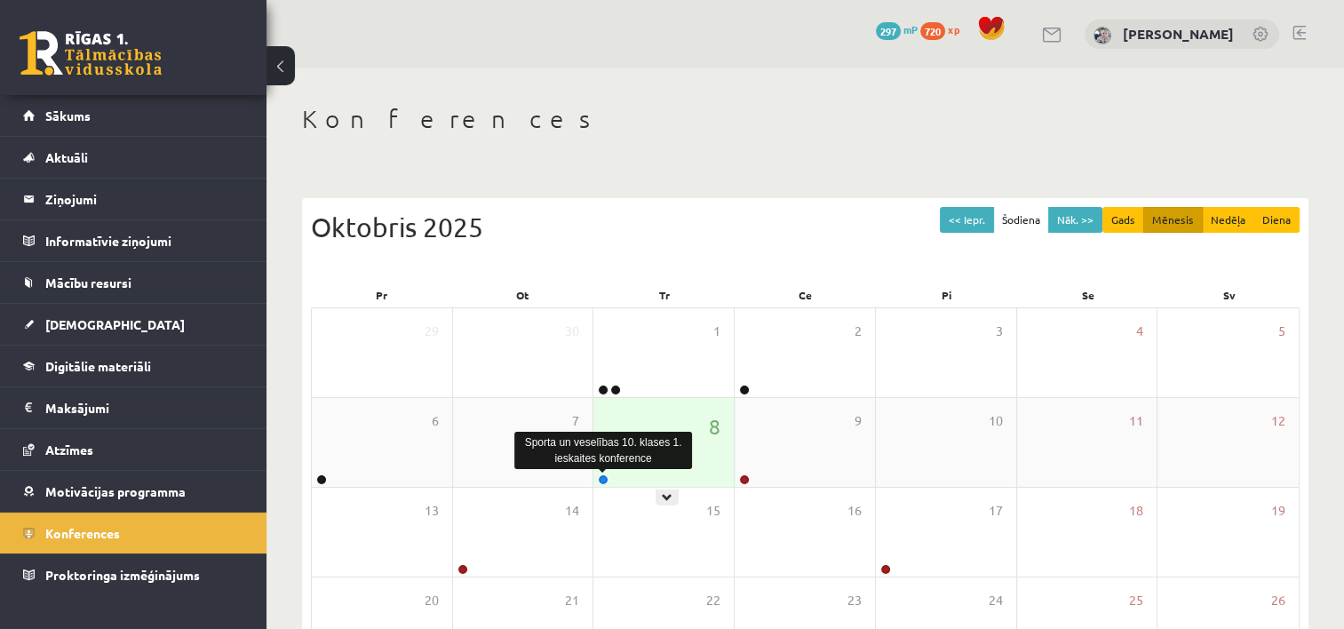
click at [604, 477] on link at bounding box center [603, 479] width 11 height 11
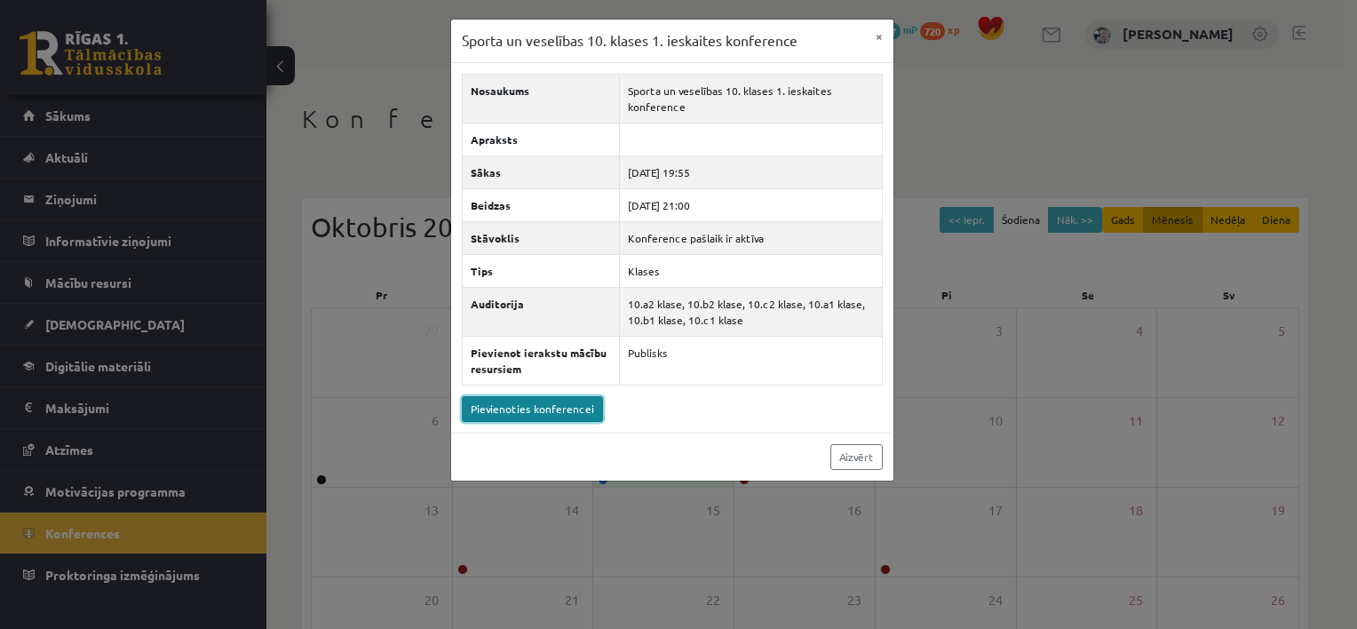
click at [551, 412] on link "Pievienoties konferencei" at bounding box center [532, 409] width 141 height 26
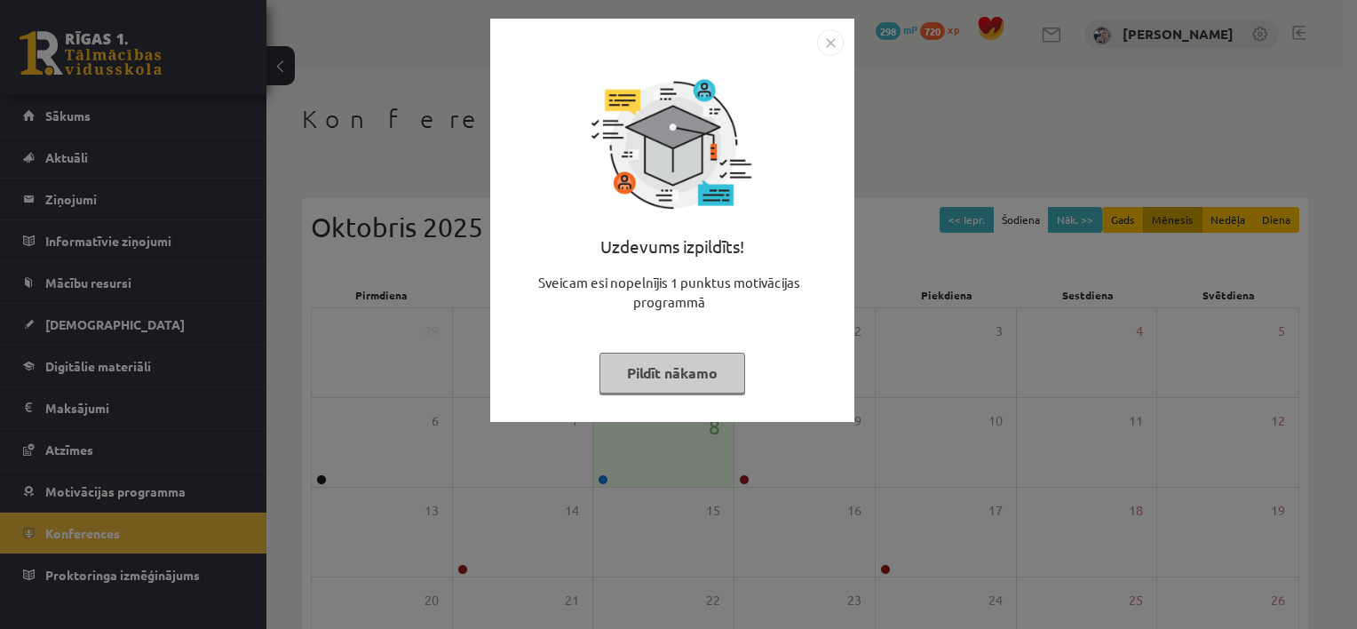
click at [662, 376] on button "Pildīt nākamo" at bounding box center [672, 373] width 146 height 41
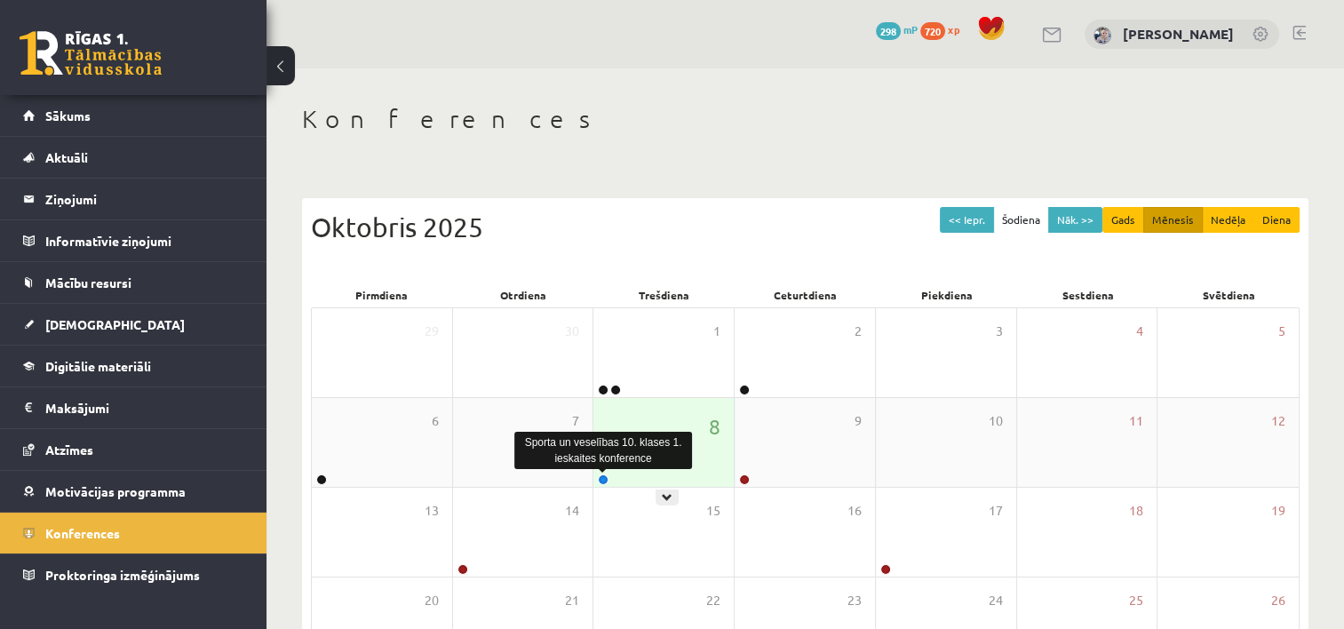
click at [604, 480] on link at bounding box center [603, 479] width 11 height 11
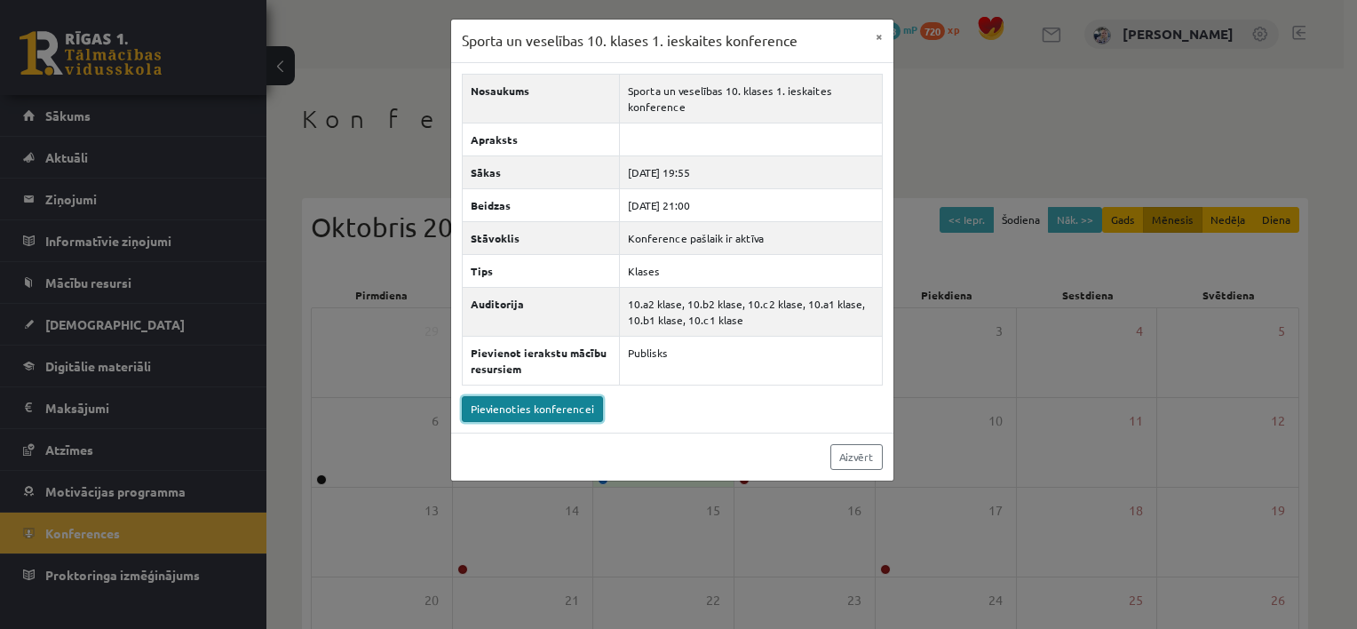
click at [547, 400] on link "Pievienoties konferencei" at bounding box center [532, 409] width 141 height 26
